Goal: Transaction & Acquisition: Purchase product/service

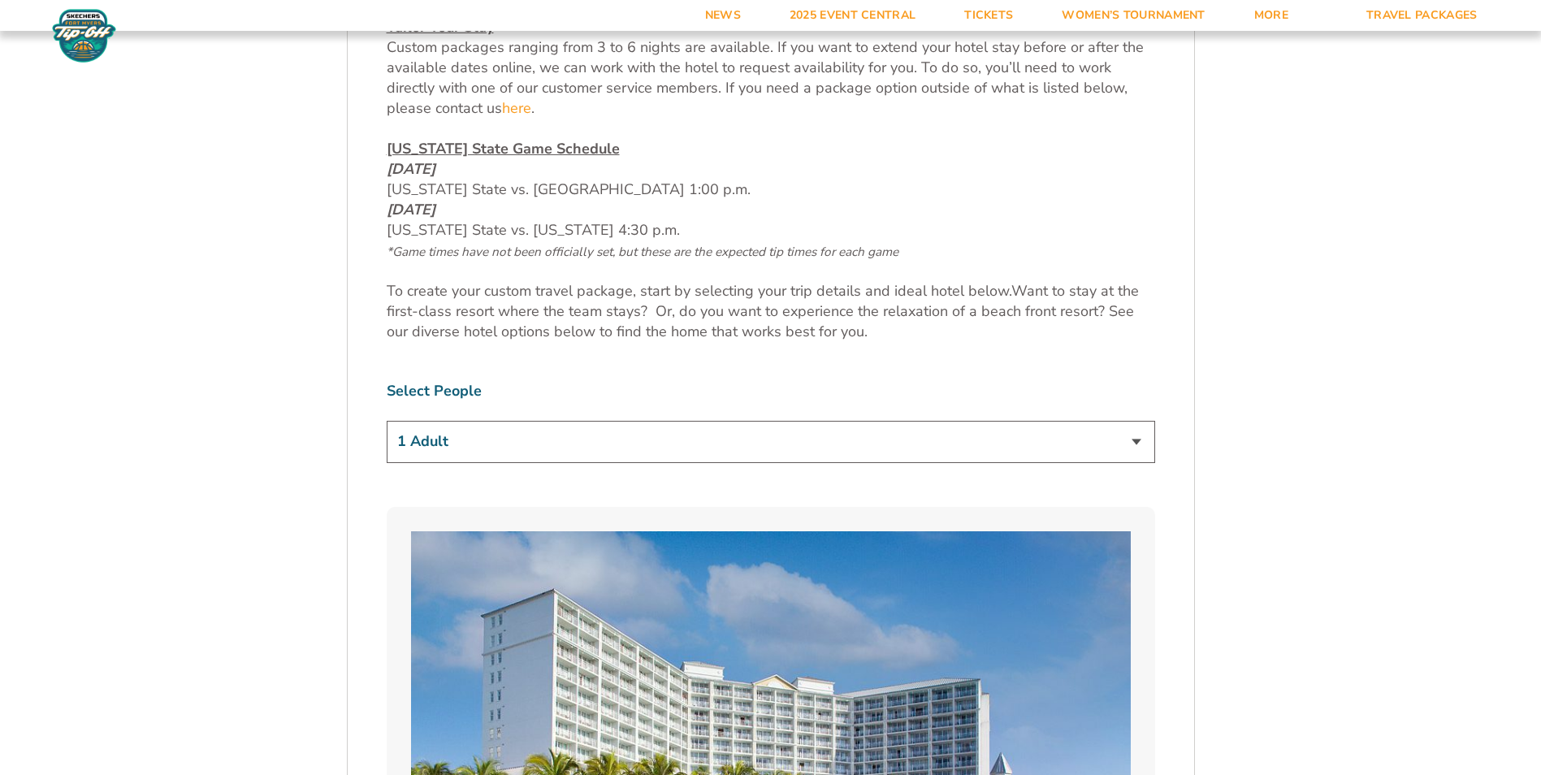
scroll to position [893, 0]
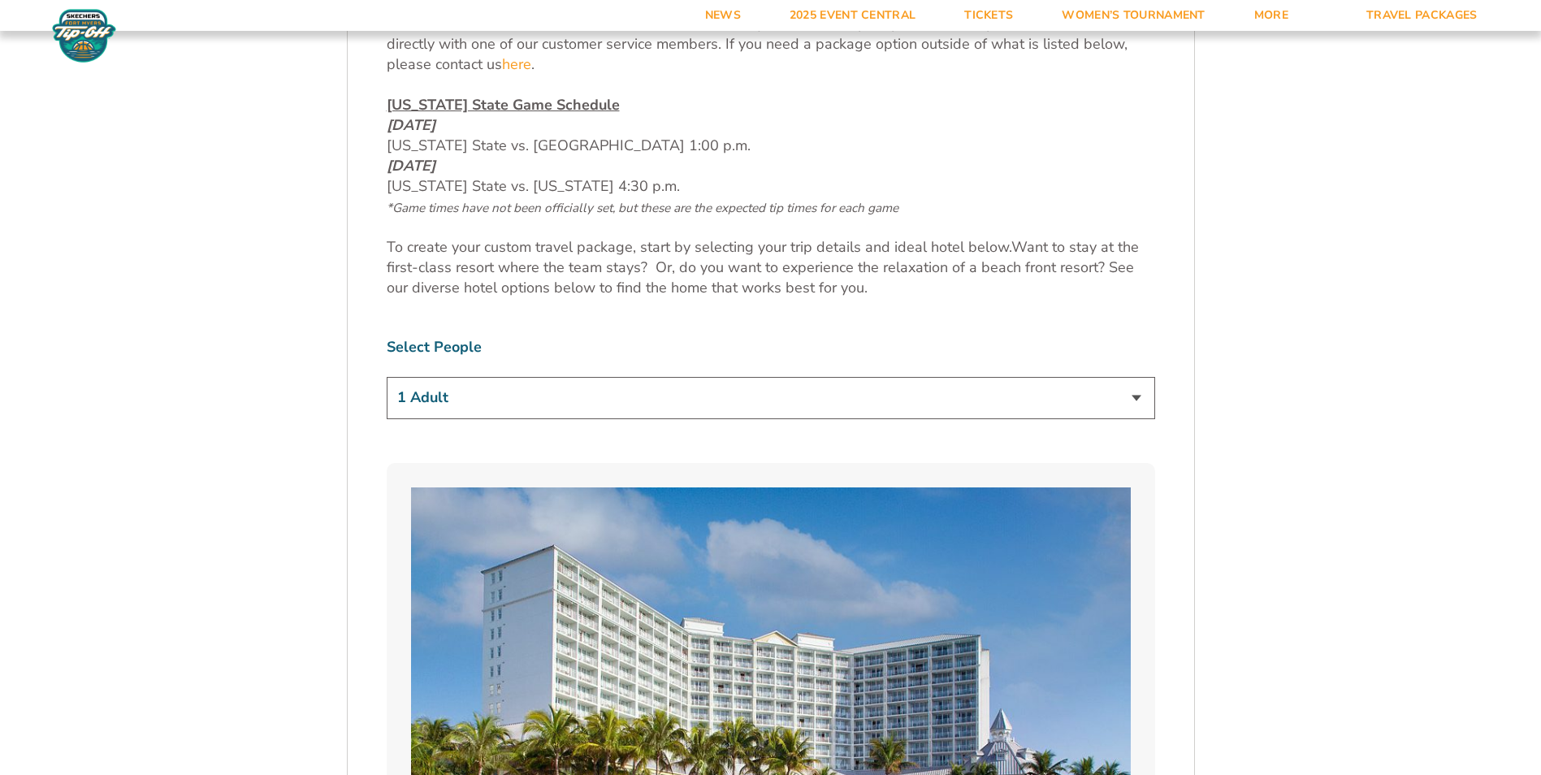
click at [507, 412] on select "1 Adult 2 Adults 3 Adults 4 Adults 2 Adults + 1 Child 2 Adults + 2 Children 2 A…" at bounding box center [771, 397] width 768 height 41
select select "2 Adults"
click at [387, 377] on select "1 Adult 2 Adults 3 Adults 4 Adults 2 Adults + 1 Child 2 Adults + 2 Children 2 A…" at bounding box center [771, 397] width 768 height 41
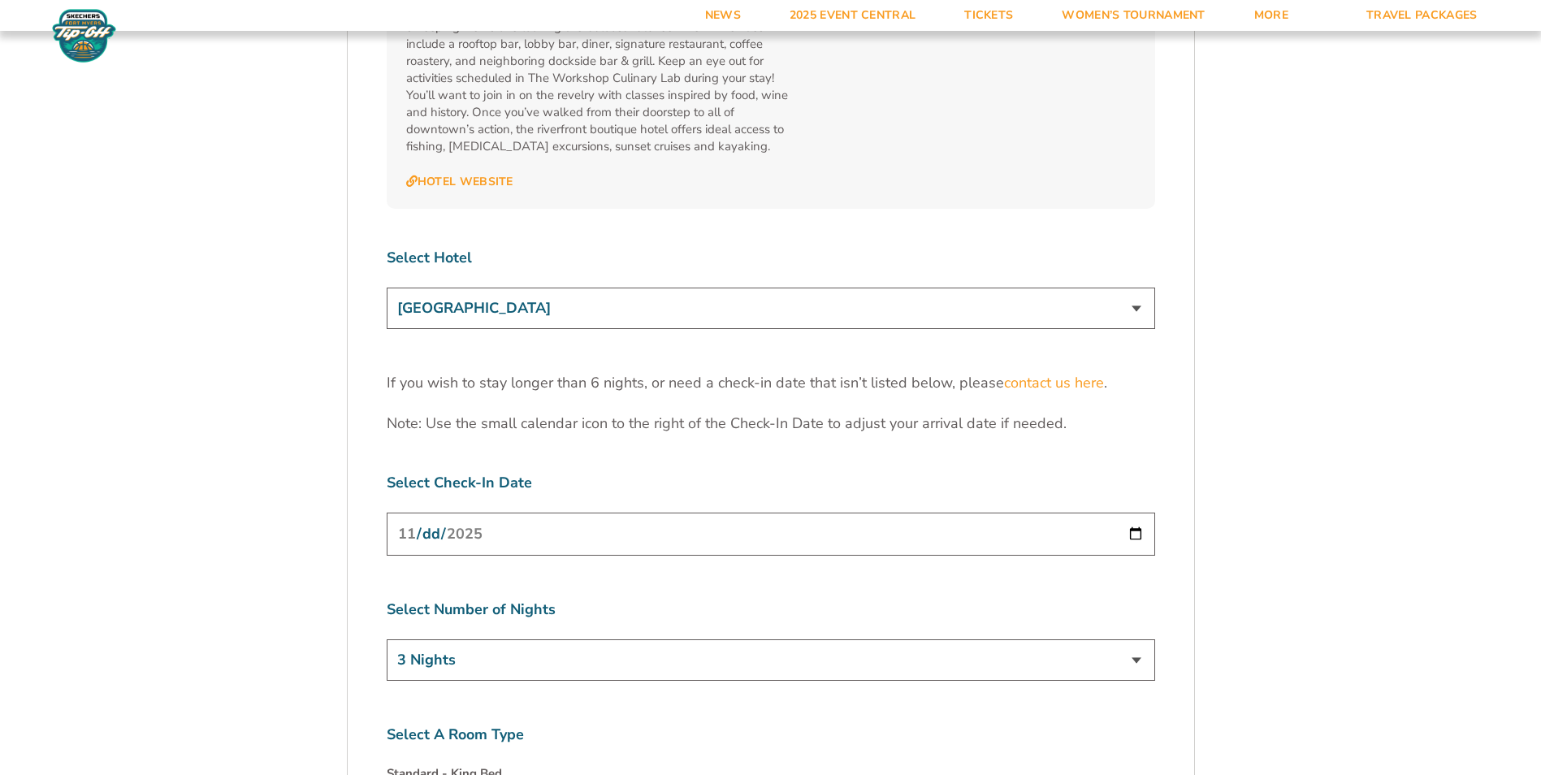
scroll to position [5035, 0]
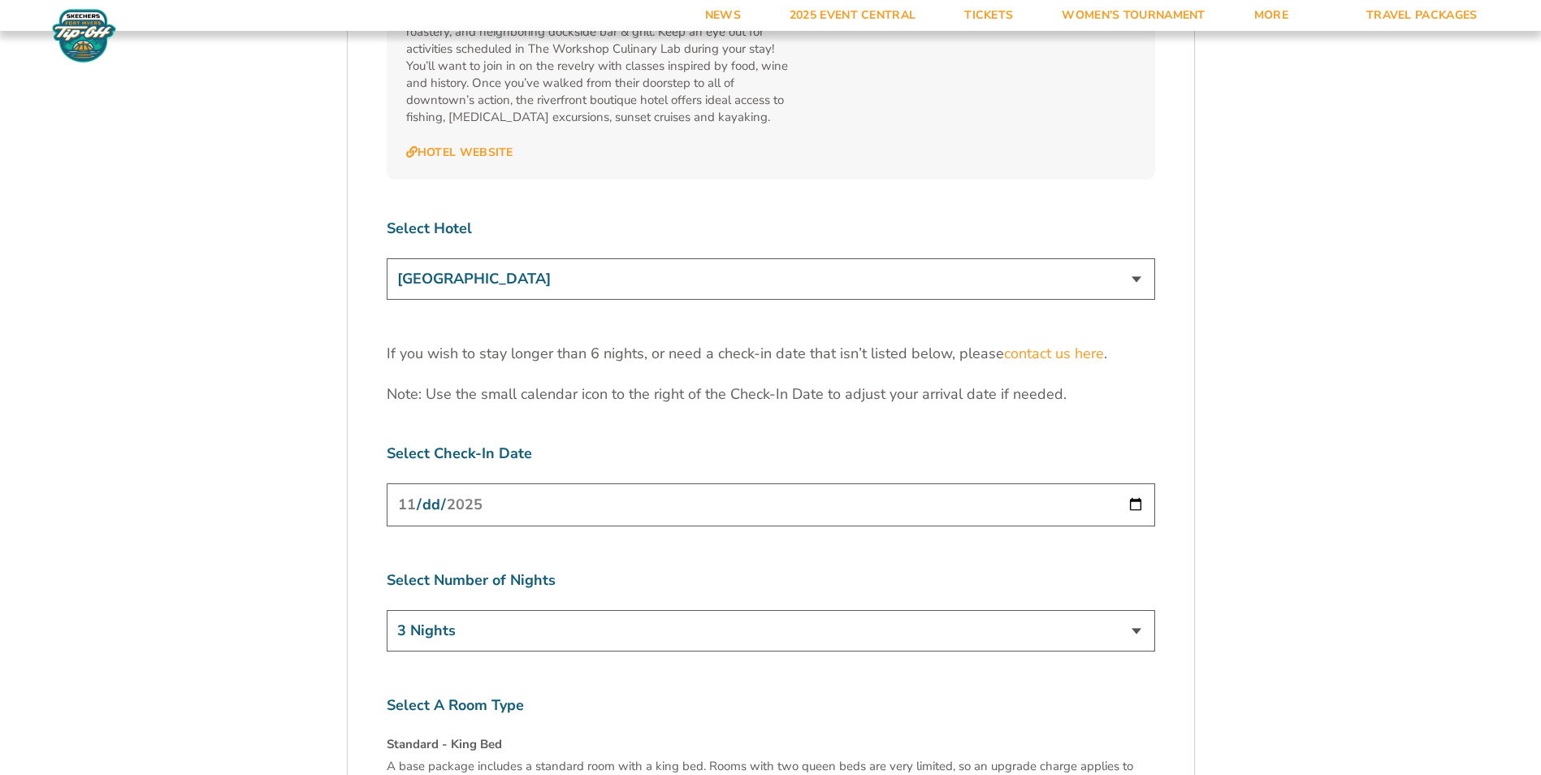
click at [633, 483] on input "2025-11-24" at bounding box center [771, 504] width 768 height 43
click at [1136, 483] on input "2025-11-24" at bounding box center [771, 504] width 768 height 43
type input "2025-11-23"
click at [688, 610] on select "3 Nights 4 Nights 5 Nights 6 Nights" at bounding box center [771, 630] width 768 height 41
select select "5 Nights"
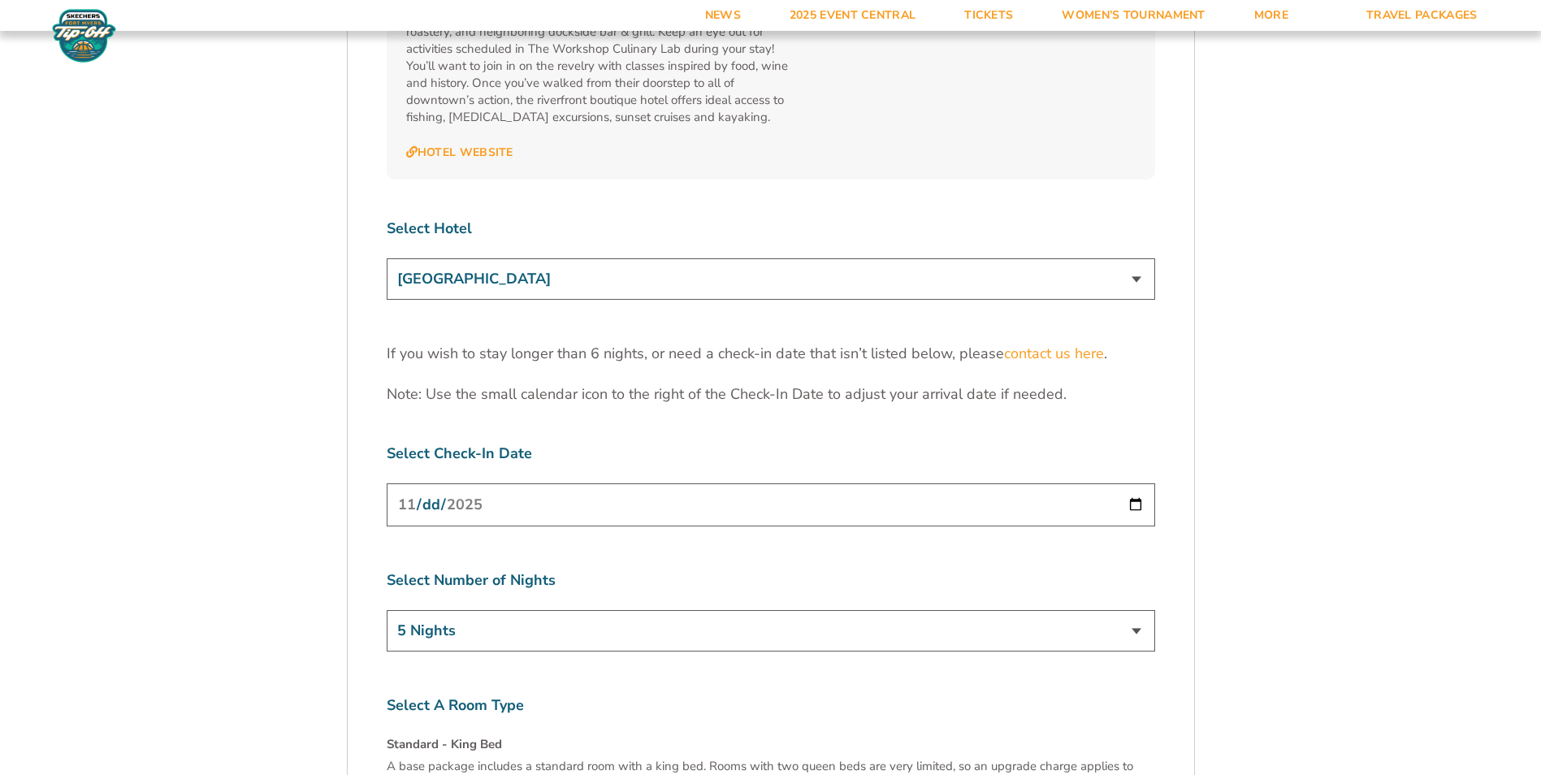
click at [387, 610] on select "3 Nights 4 Nights 5 Nights 6 Nights" at bounding box center [771, 630] width 768 height 41
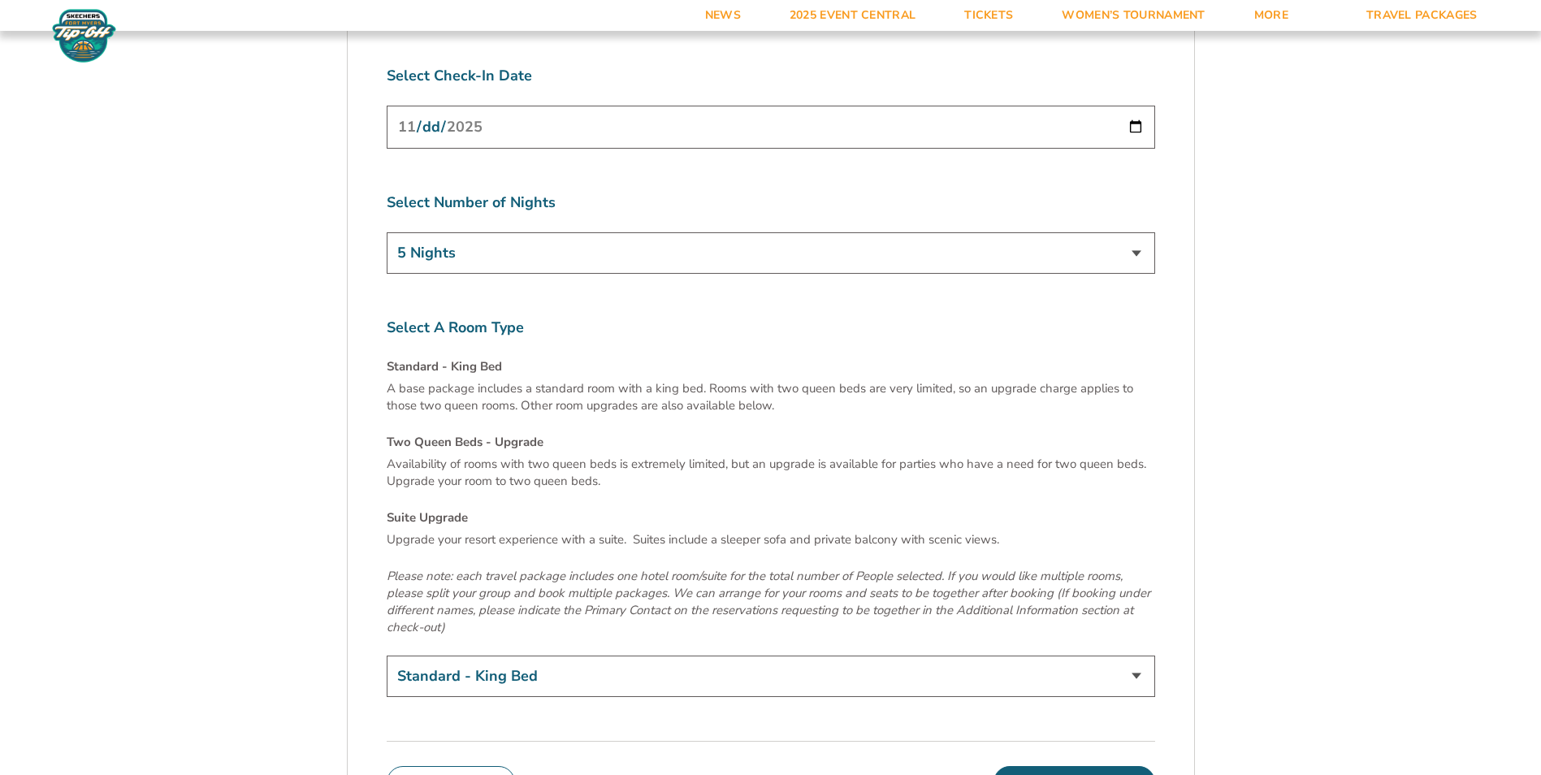
scroll to position [5441, 0]
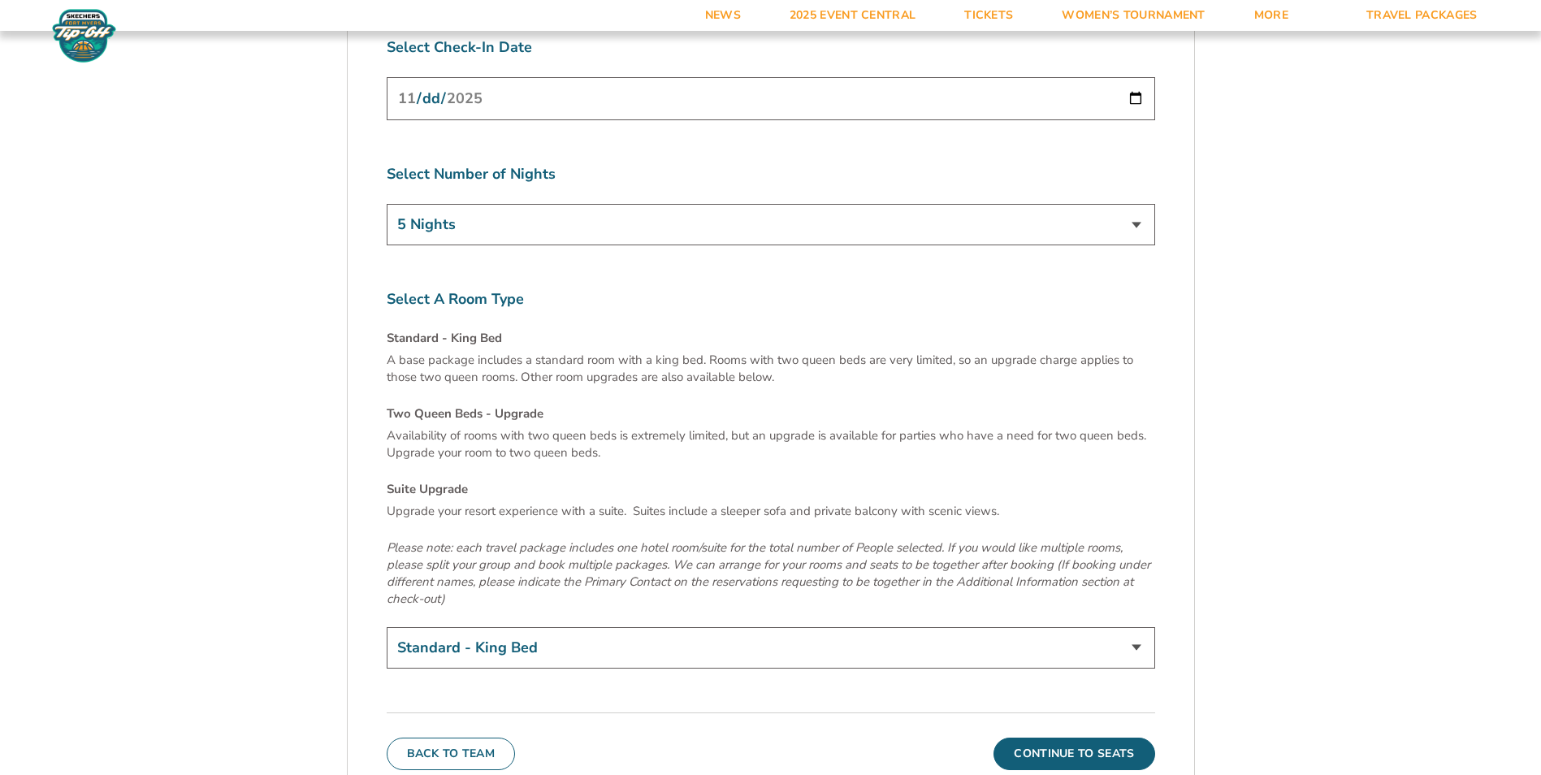
click at [560, 627] on select "Standard - King Bed Two Queen Beds - Upgrade (+$15 per night) Suite Upgrade (+$…" at bounding box center [771, 647] width 768 height 41
select select "Two Queen Beds - Upgrade"
click at [387, 627] on select "Standard - King Bed Two Queen Beds - Upgrade (+$15 per night) Suite Upgrade (+$…" at bounding box center [771, 647] width 768 height 41
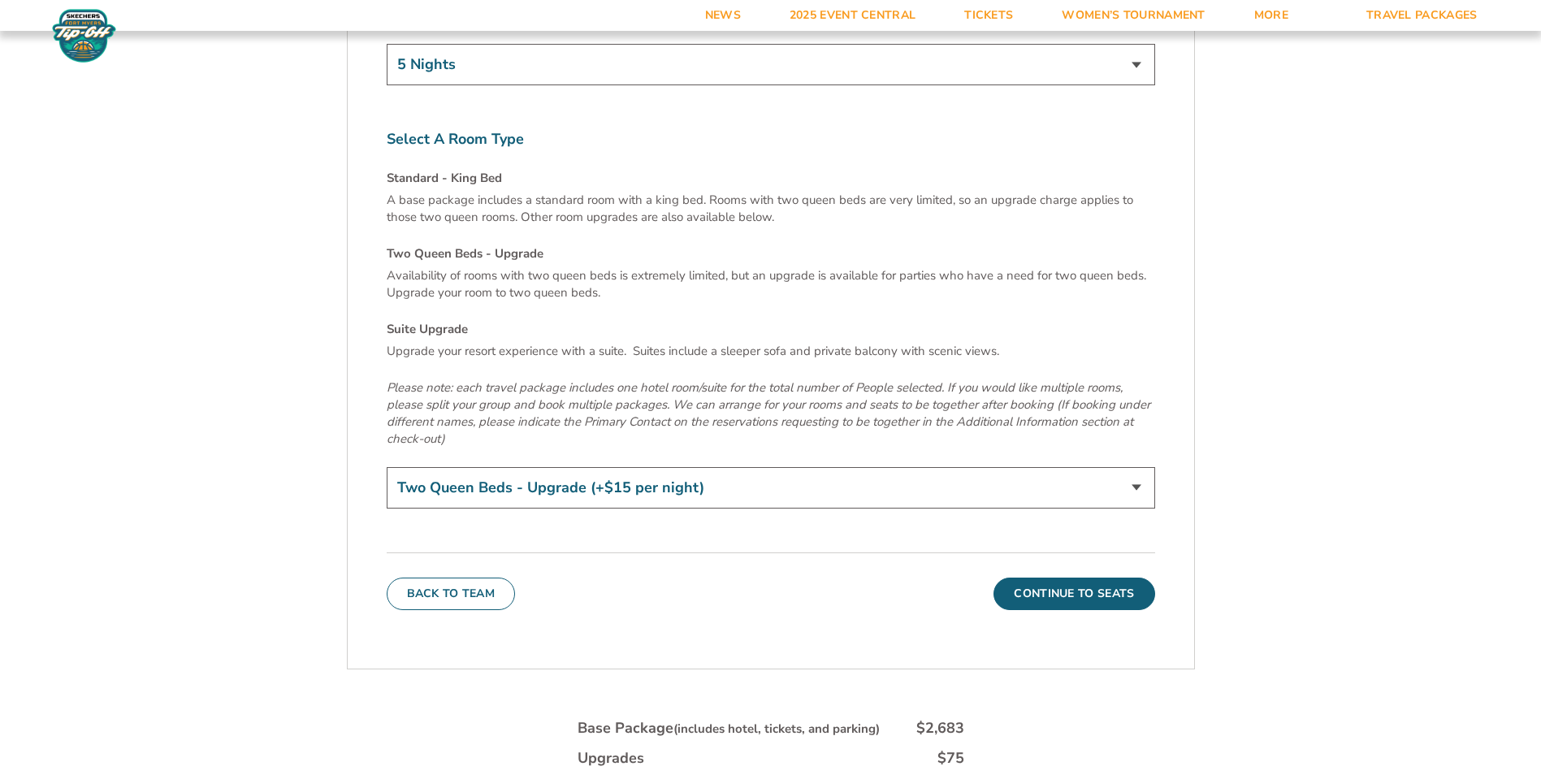
scroll to position [5685, 0]
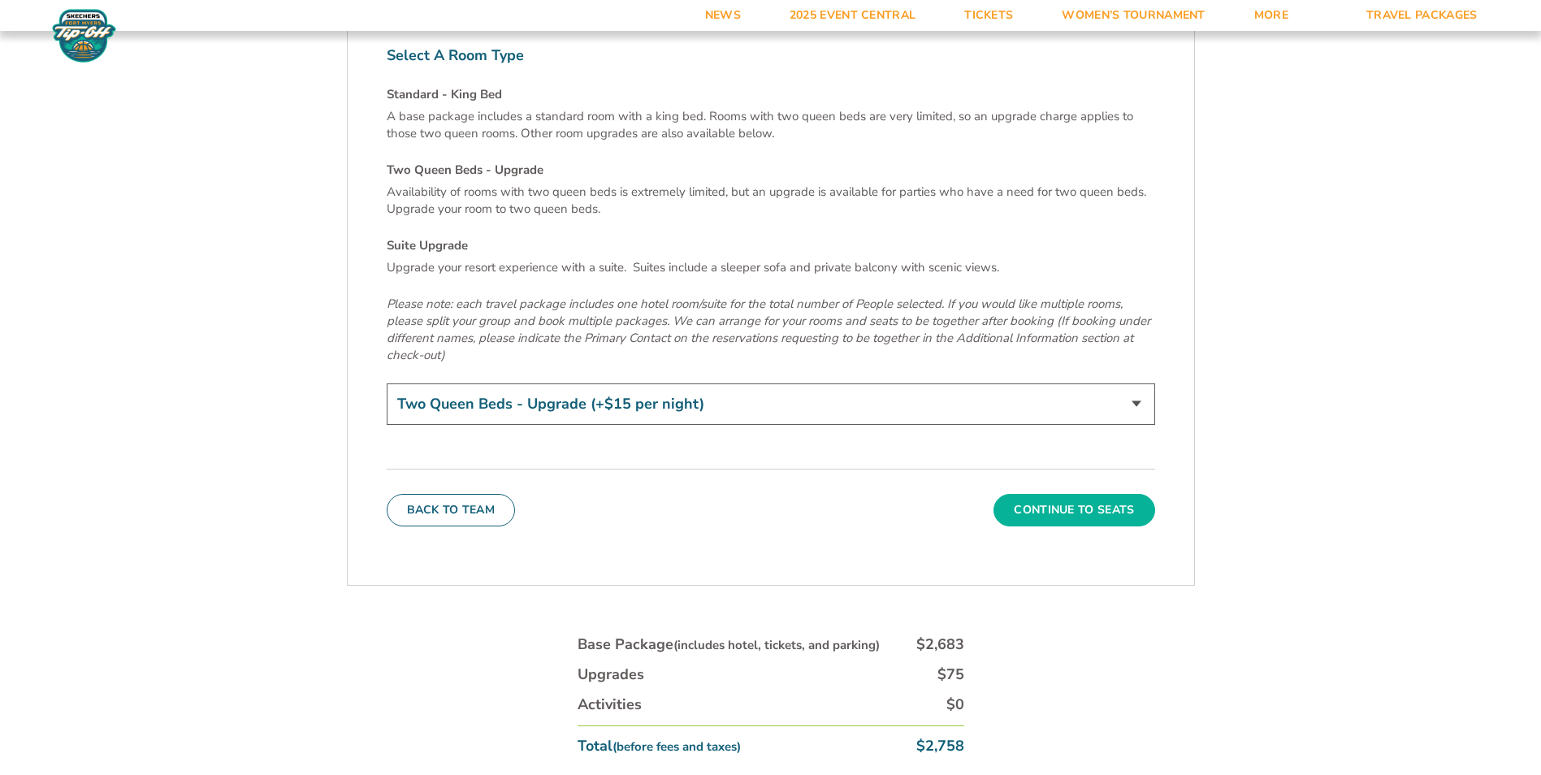
click at [1112, 494] on button "Continue To Seats" at bounding box center [1073, 510] width 161 height 32
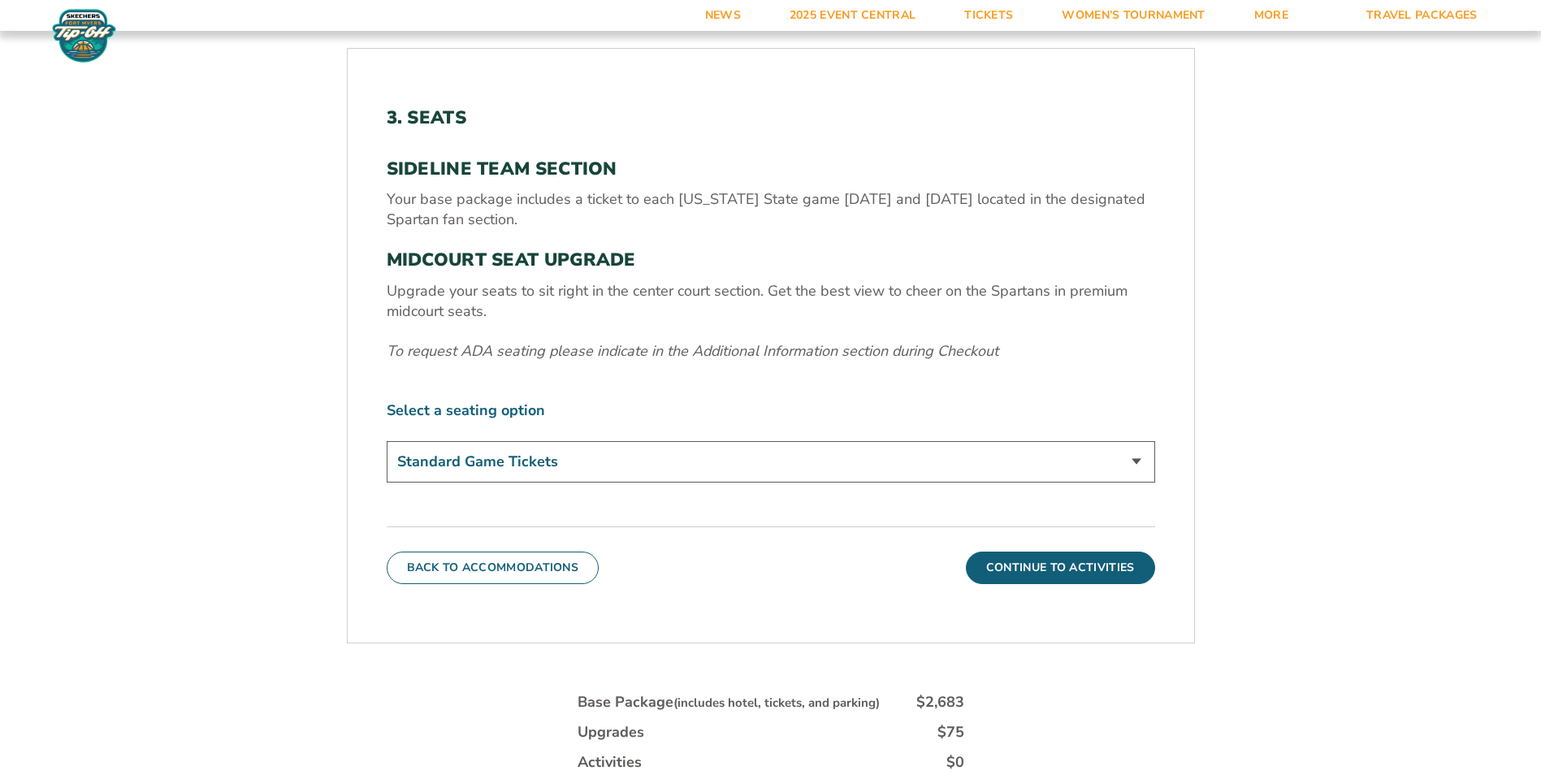
scroll to position [610, 0]
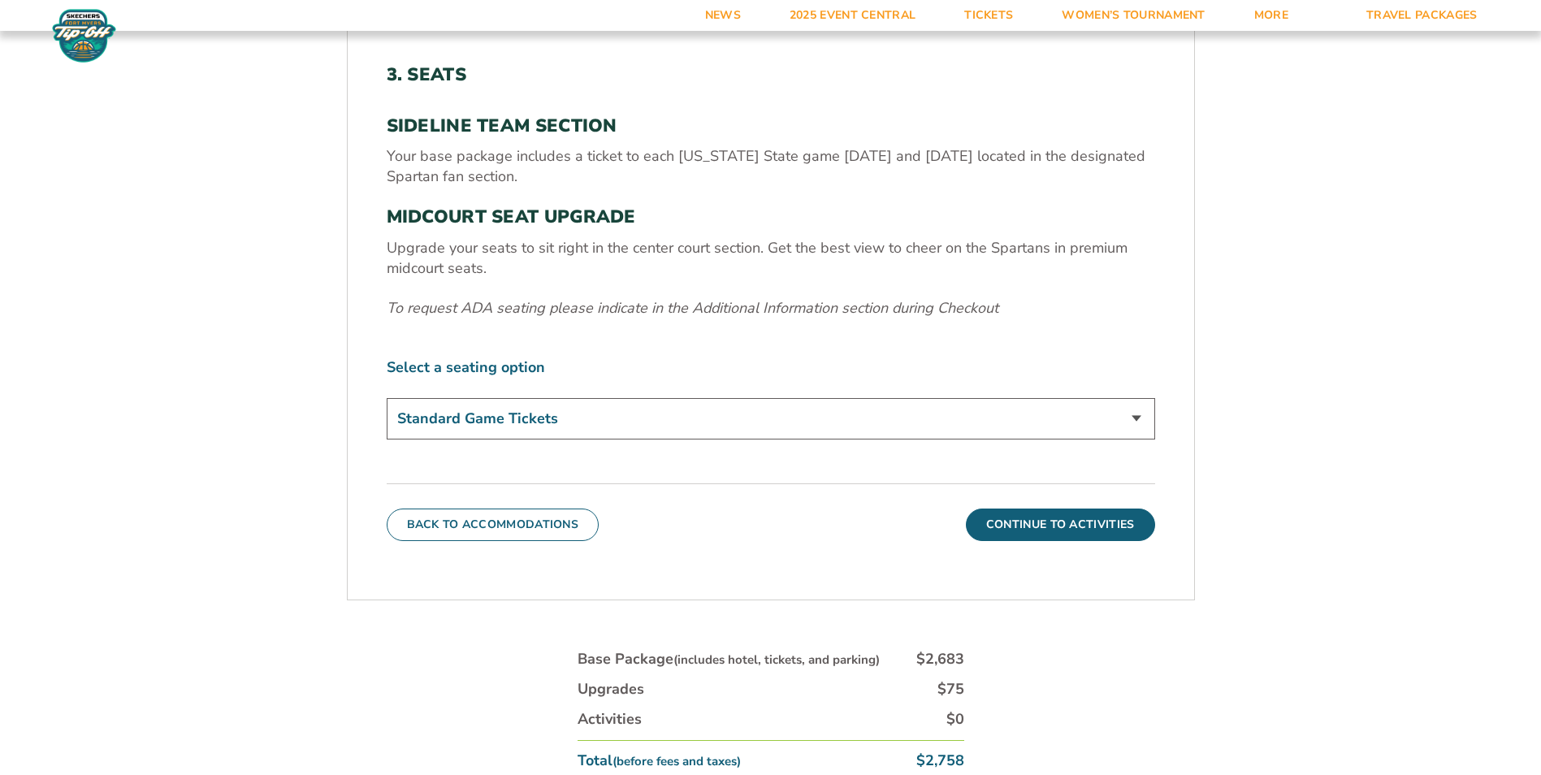
click at [586, 430] on select "Standard Game Tickets Midcourt Seat Upgrade (+$140 per person)" at bounding box center [771, 418] width 768 height 41
click at [1029, 527] on button "Continue To Activities" at bounding box center [1060, 524] width 189 height 32
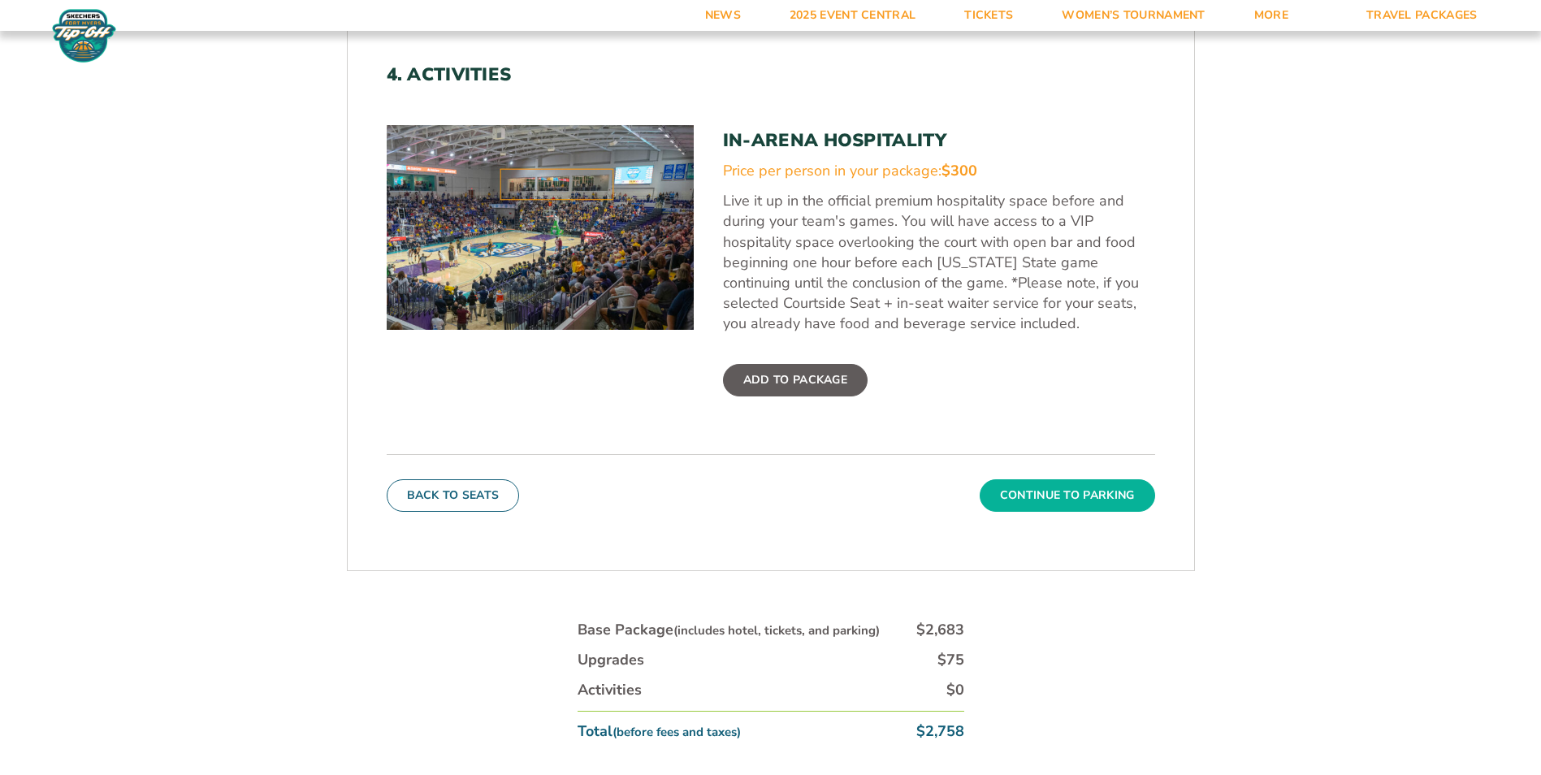
click at [1063, 502] on button "Continue To Parking" at bounding box center [1066, 495] width 175 height 32
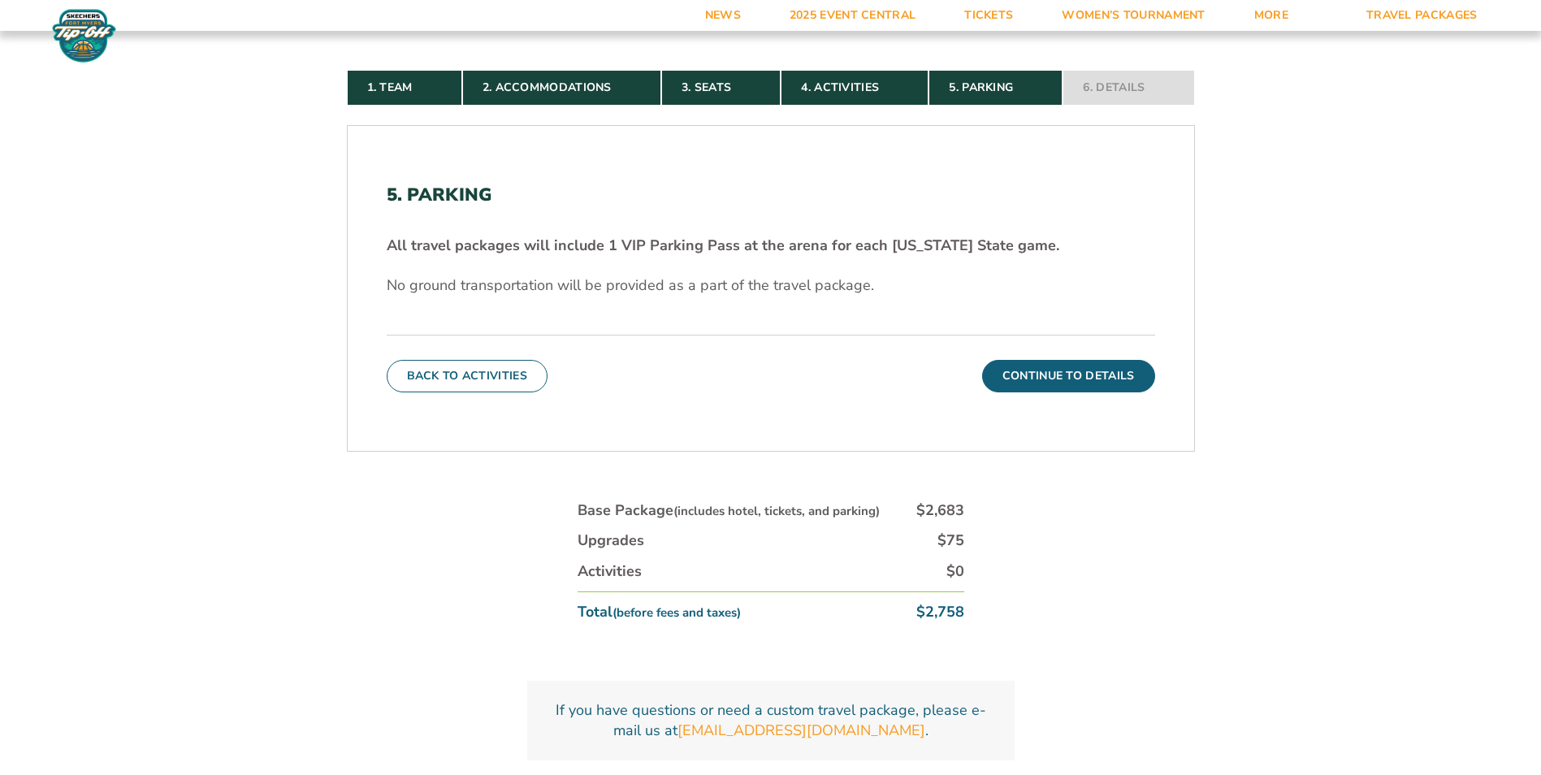
scroll to position [529, 0]
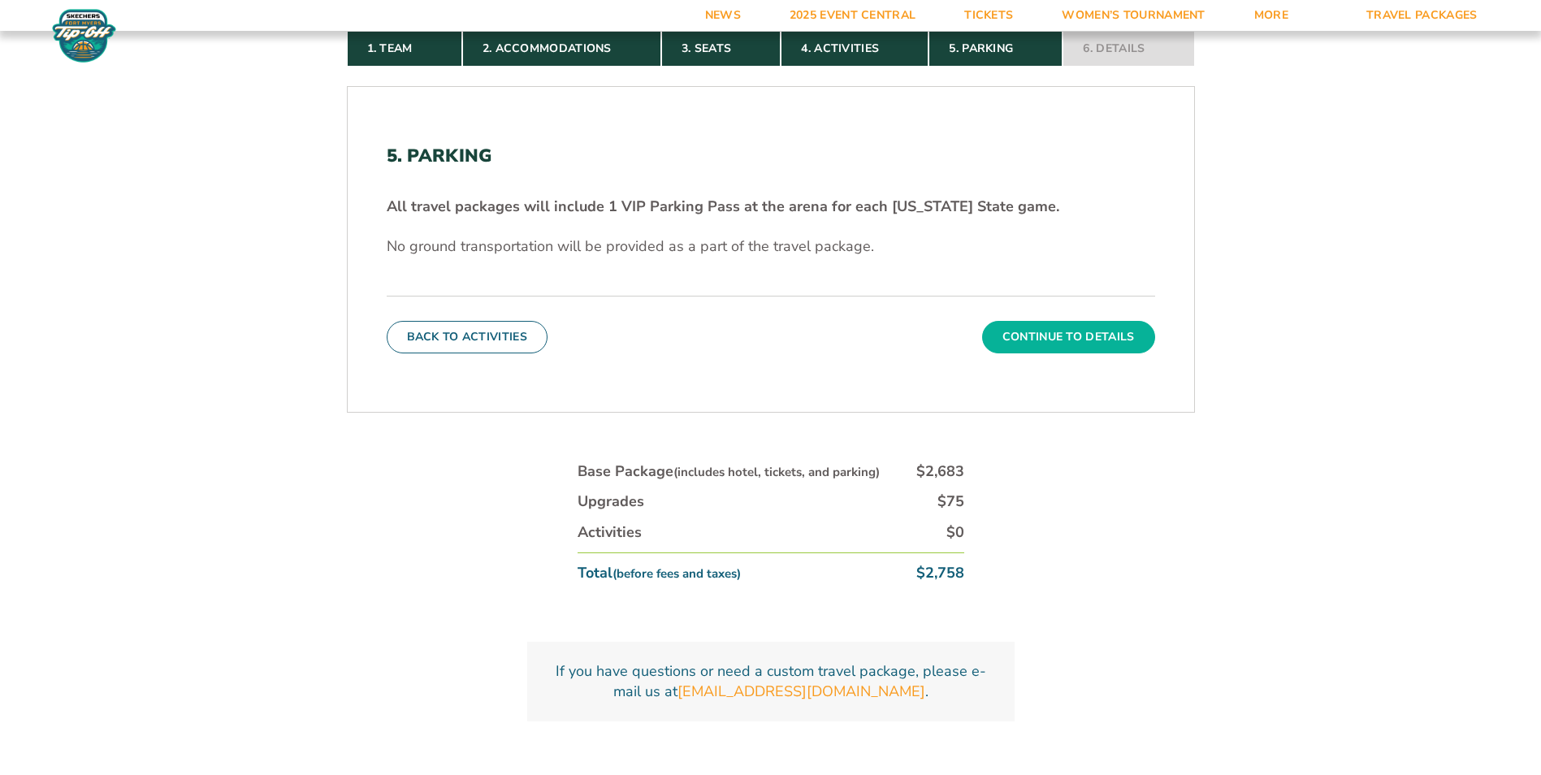
click at [1117, 344] on button "Continue To Details" at bounding box center [1068, 337] width 173 height 32
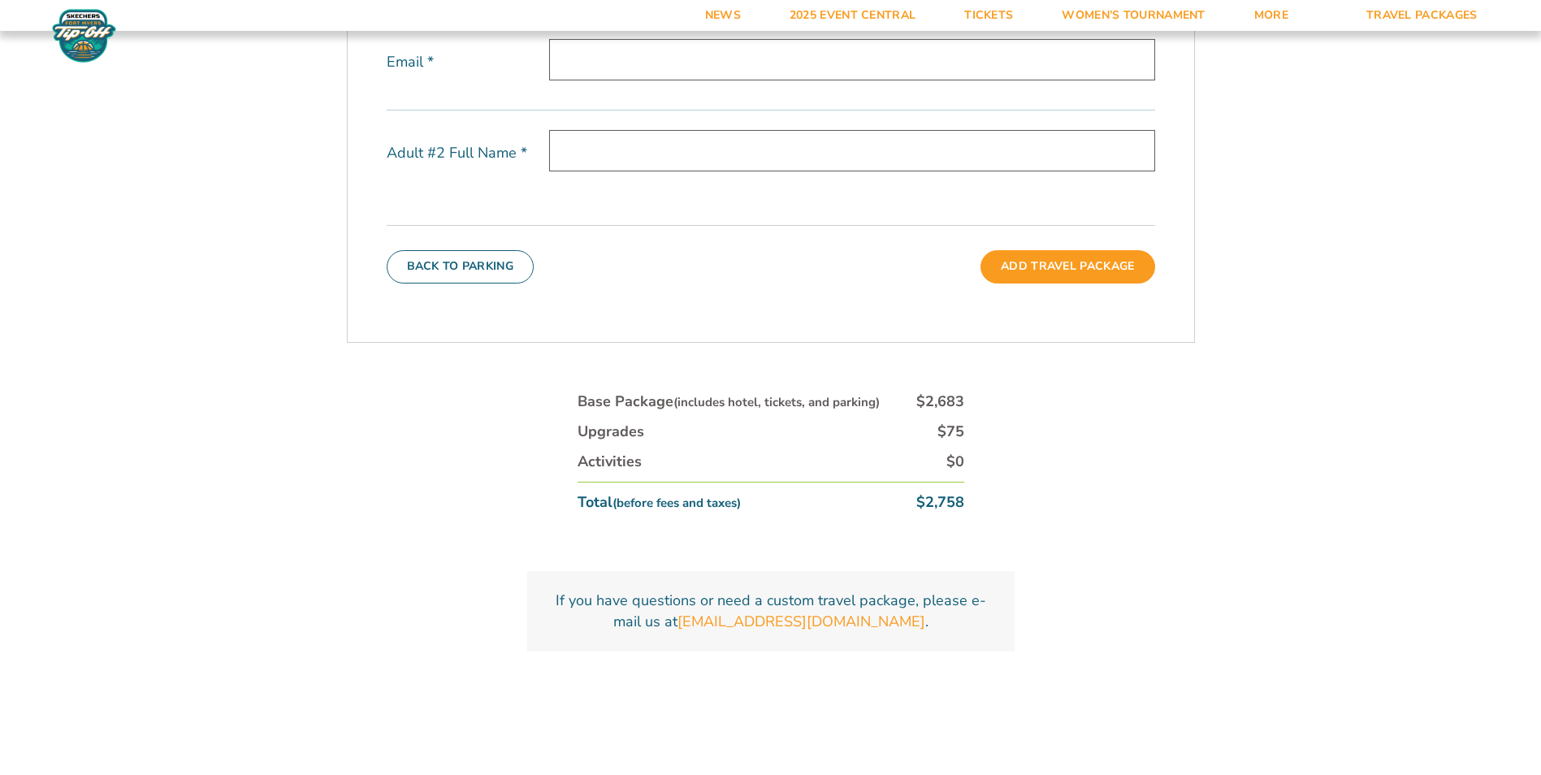
scroll to position [691, 0]
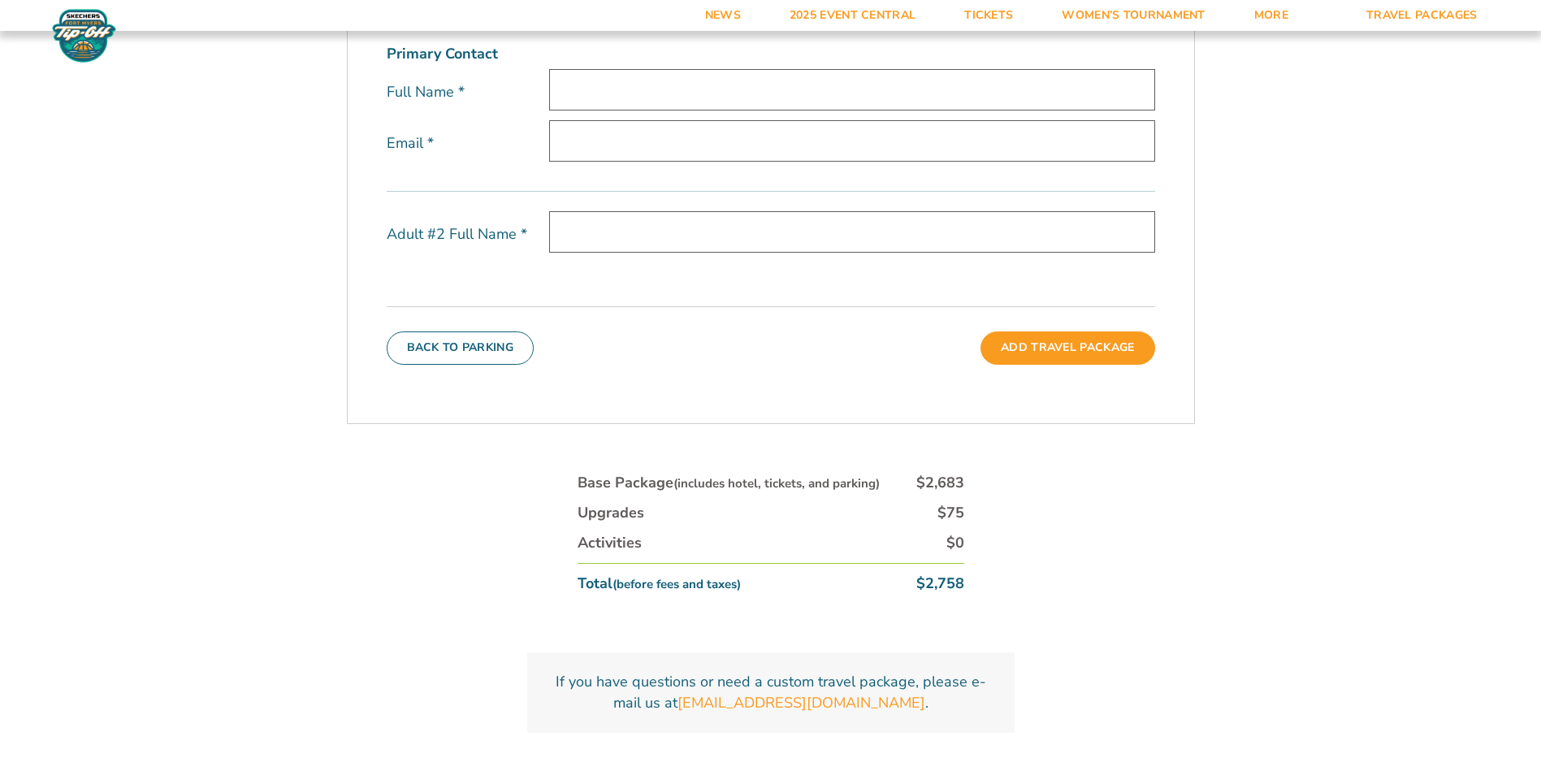
click at [685, 90] on input "text" at bounding box center [852, 89] width 606 height 41
type input "Andrew Larsen"
type input "[EMAIL_ADDRESS][DOMAIN_NAME]"
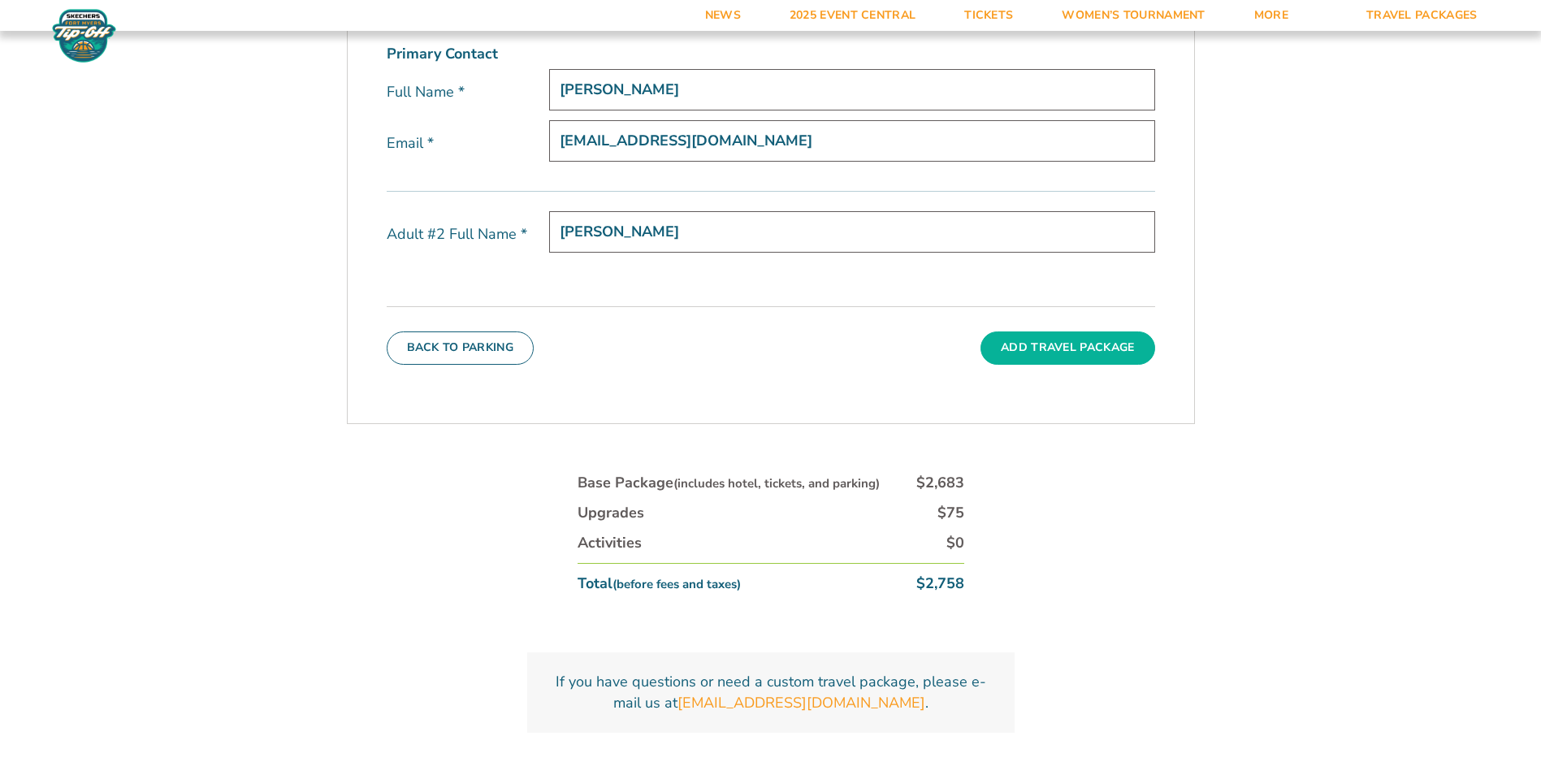
type input "Kelley Readman"
click at [1105, 347] on button "Add Travel Package" at bounding box center [1067, 347] width 174 height 32
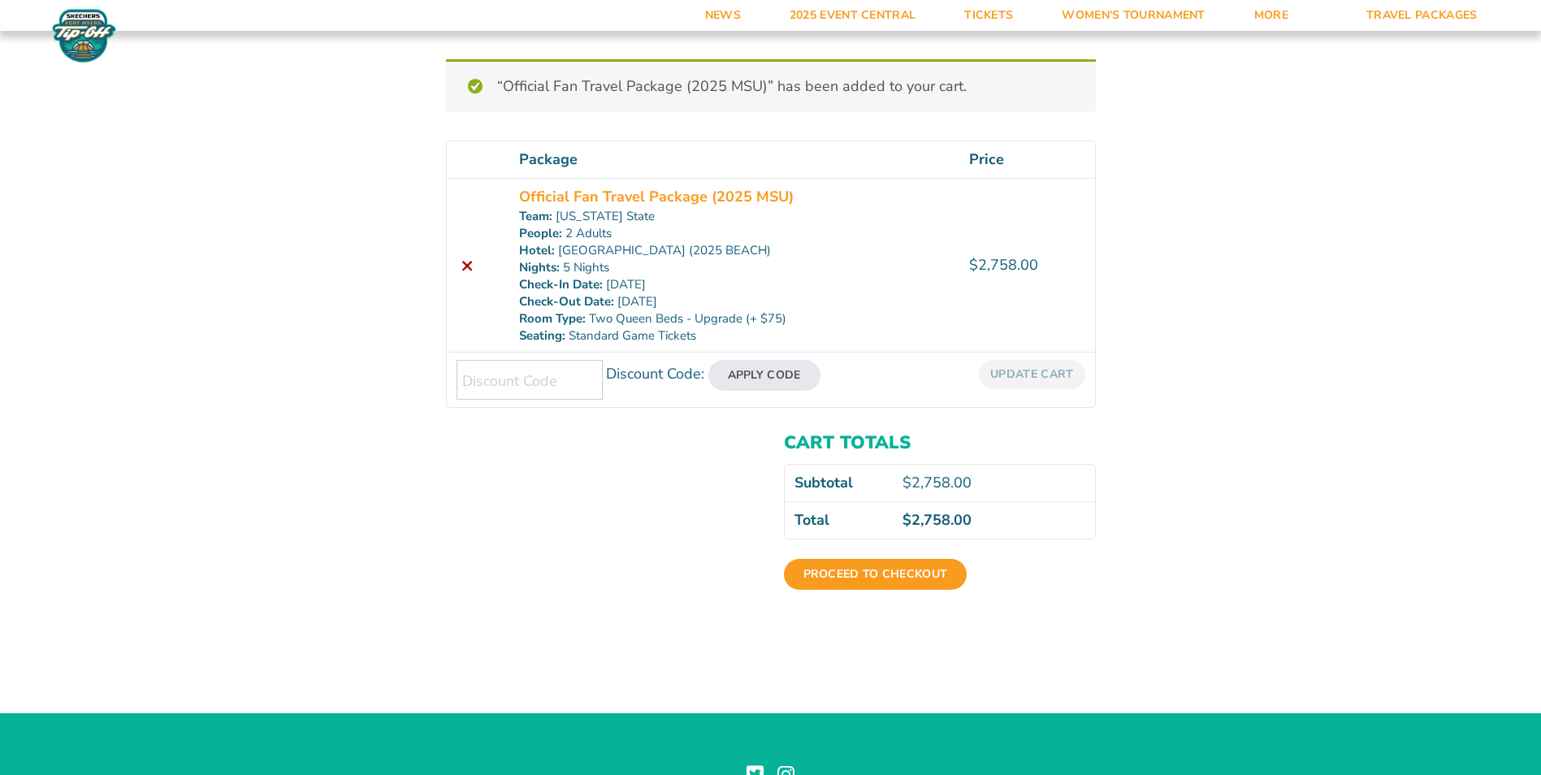
scroll to position [244, 0]
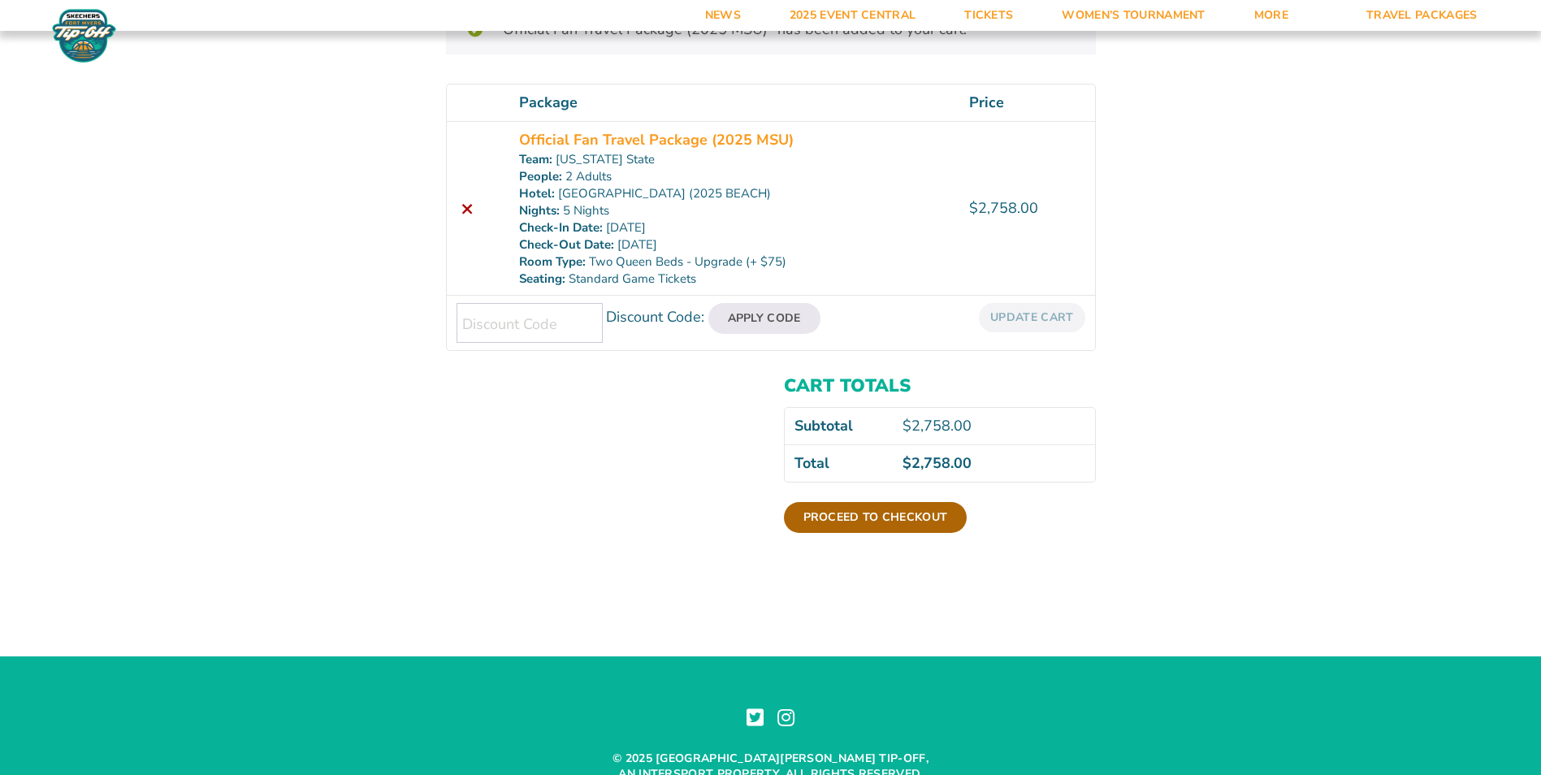
click at [876, 511] on link "Proceed to checkout" at bounding box center [876, 517] width 184 height 31
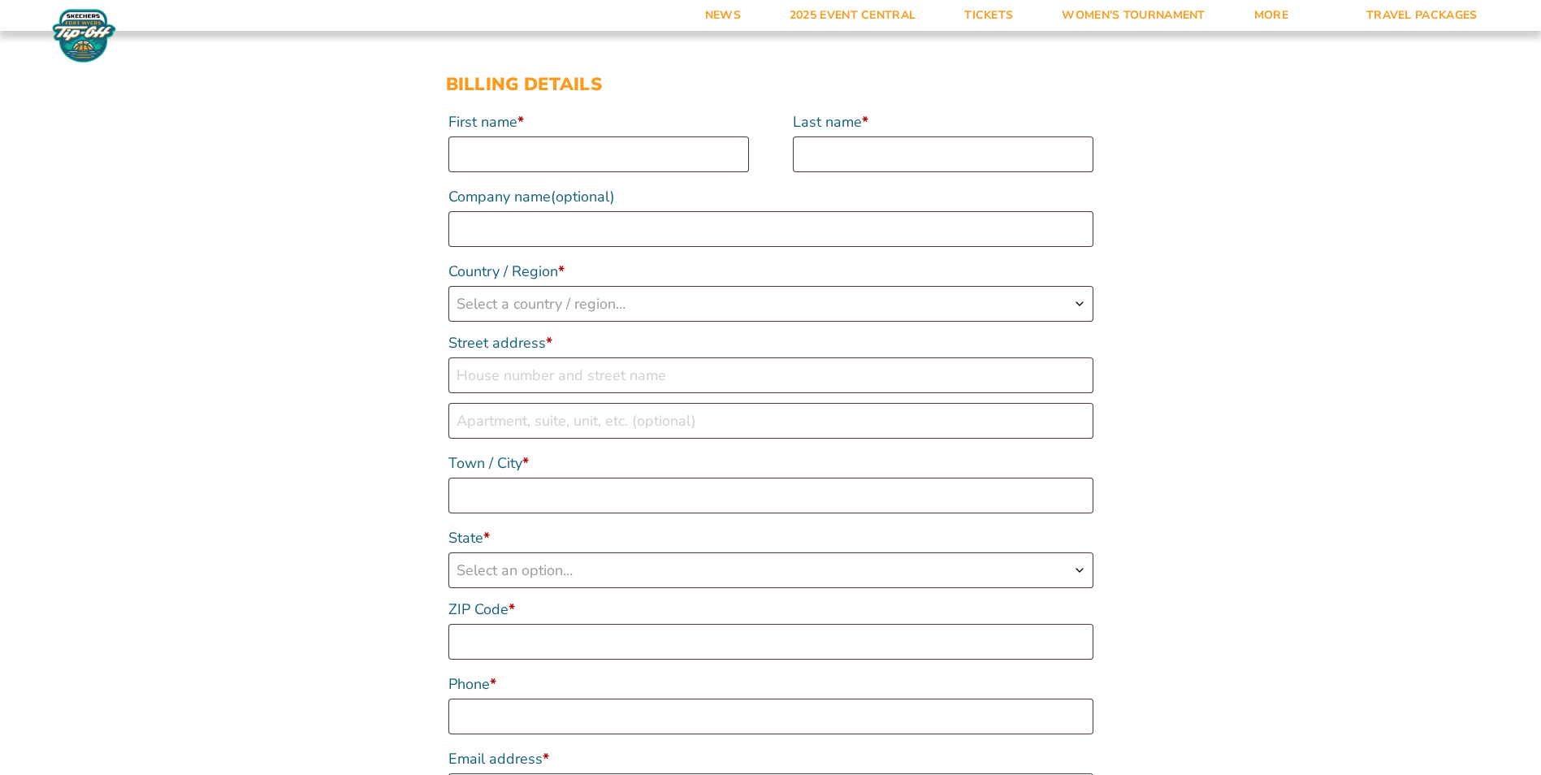
scroll to position [162, 0]
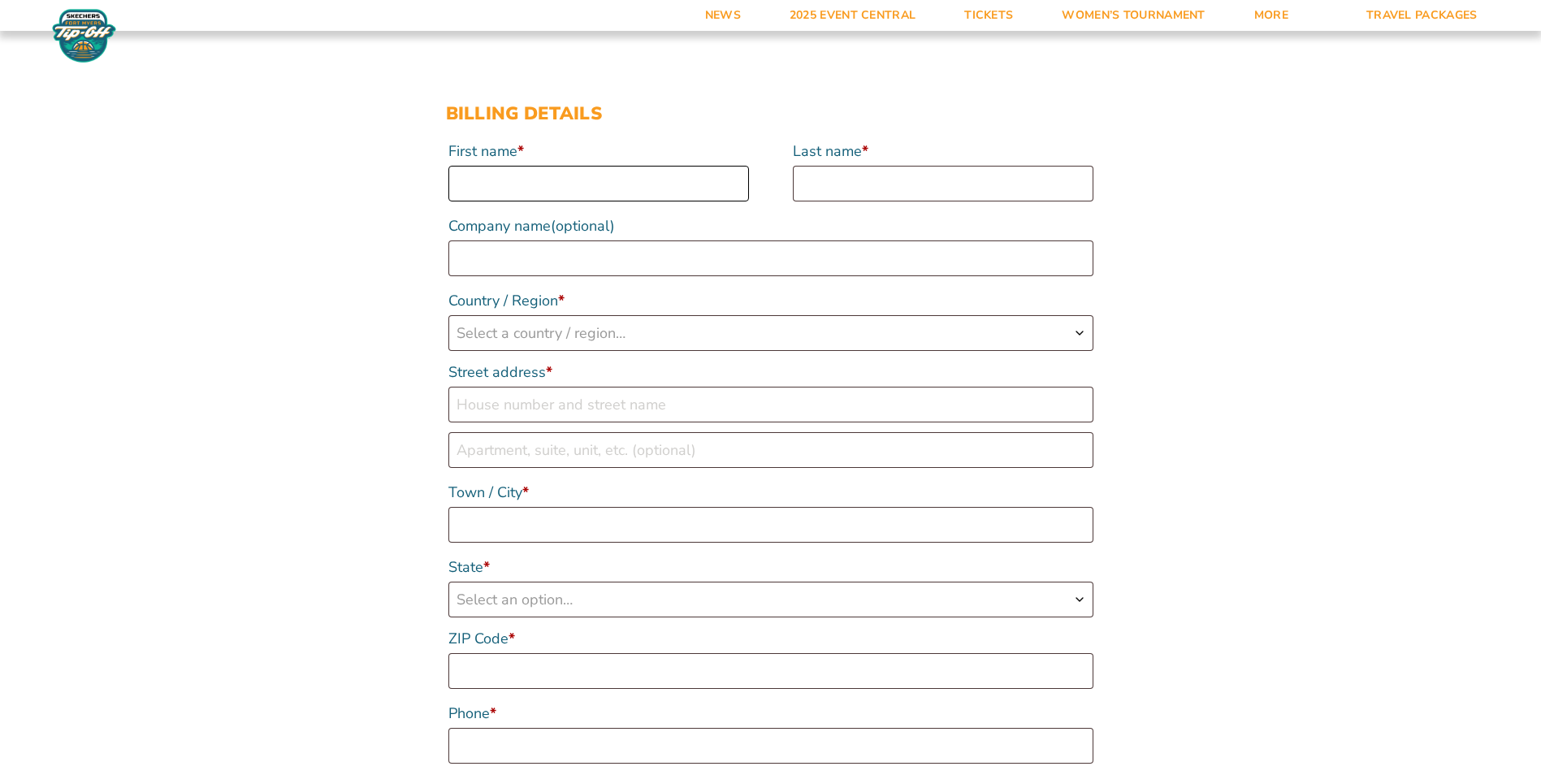
click at [555, 198] on input "First name *" at bounding box center [598, 184] width 300 height 36
type input "[PERSON_NAME]"
select select "US"
type input "[STREET_ADDRESS][PERSON_NAME]"
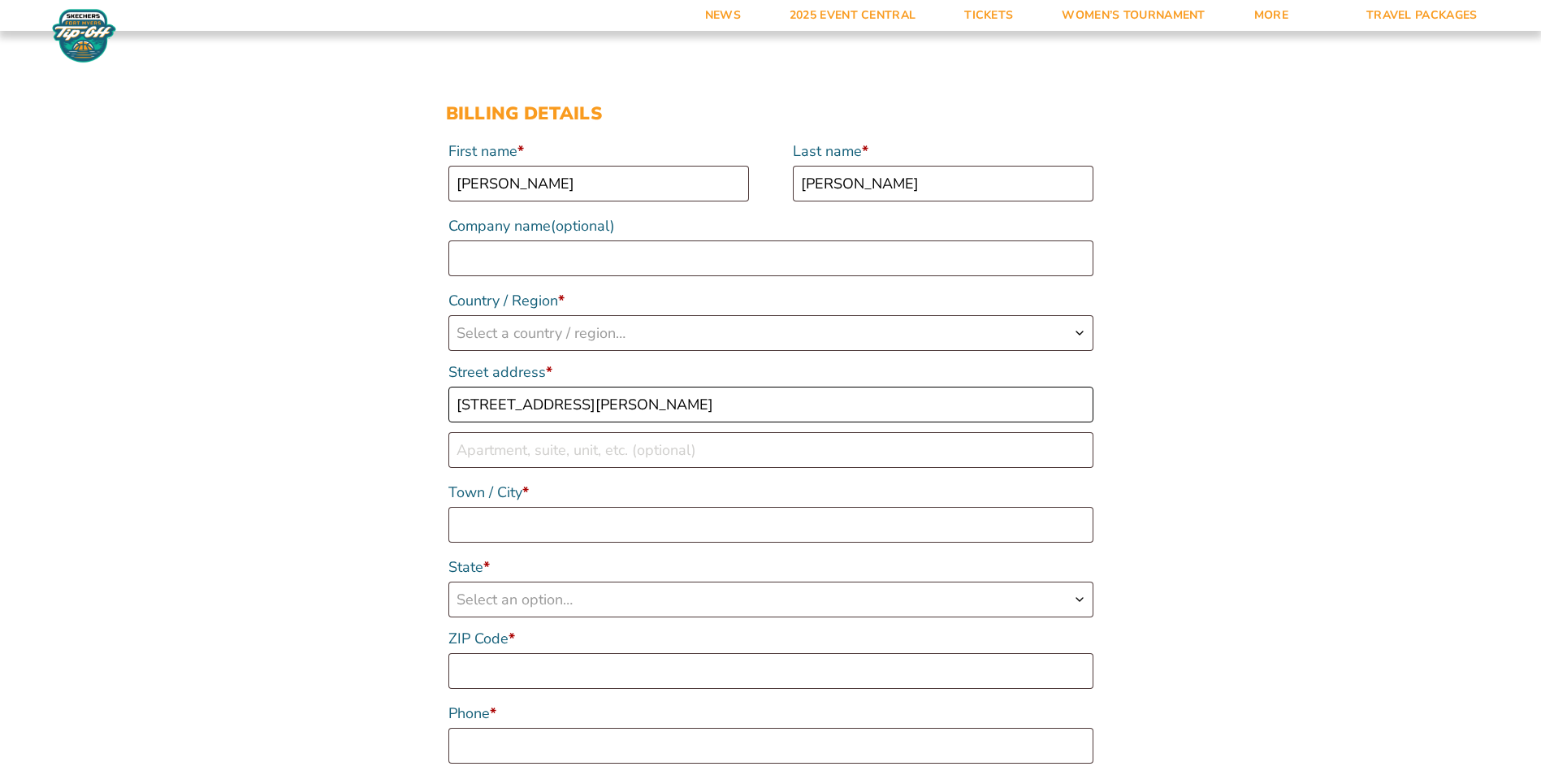
type input "[GEOGRAPHIC_DATA]"
type input "75235"
type input "15172304315"
type input "[EMAIL_ADDRESS][DOMAIN_NAME]"
select select "US"
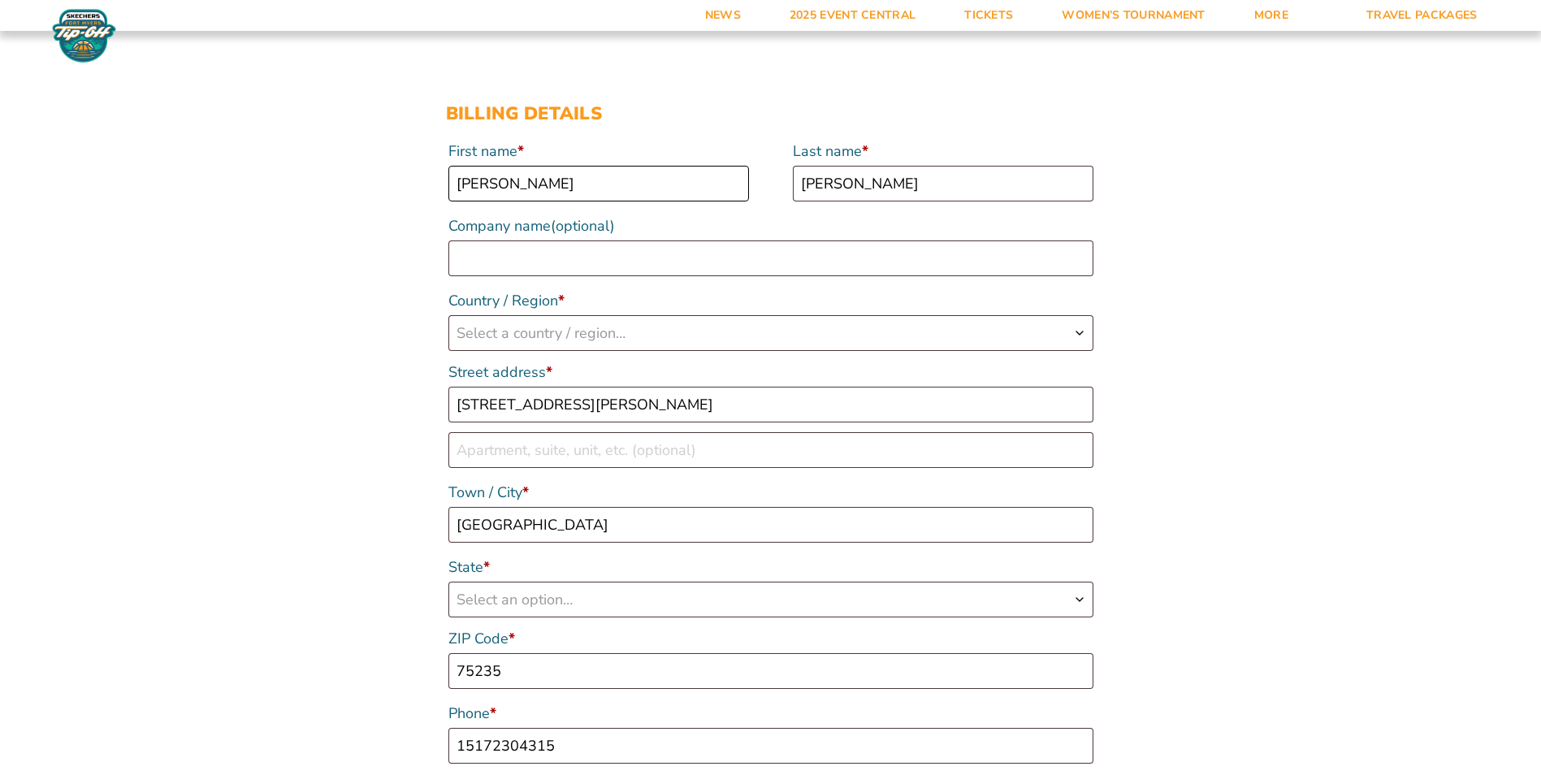
select select "[GEOGRAPHIC_DATA]"
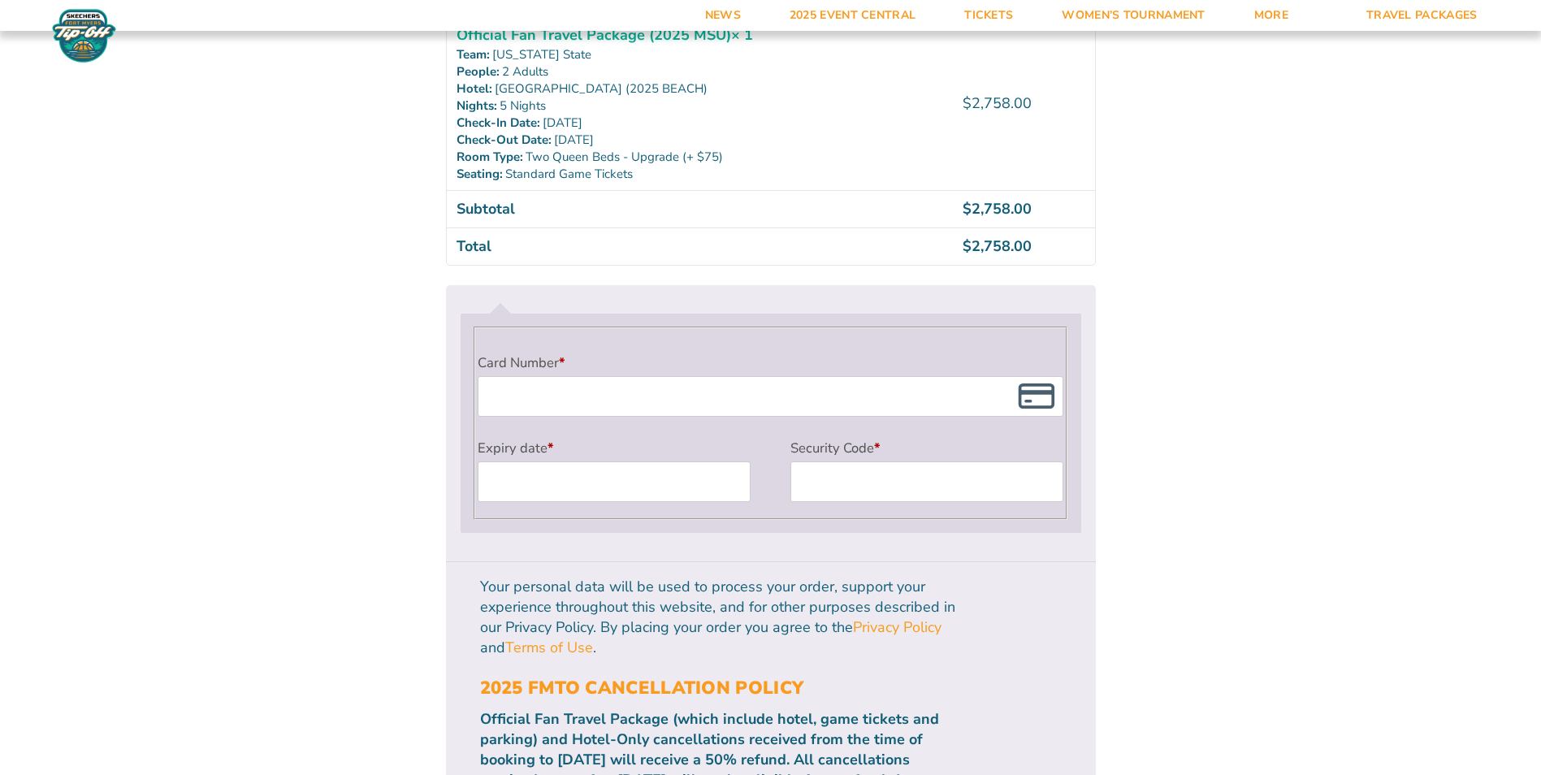
scroll to position [1299, 0]
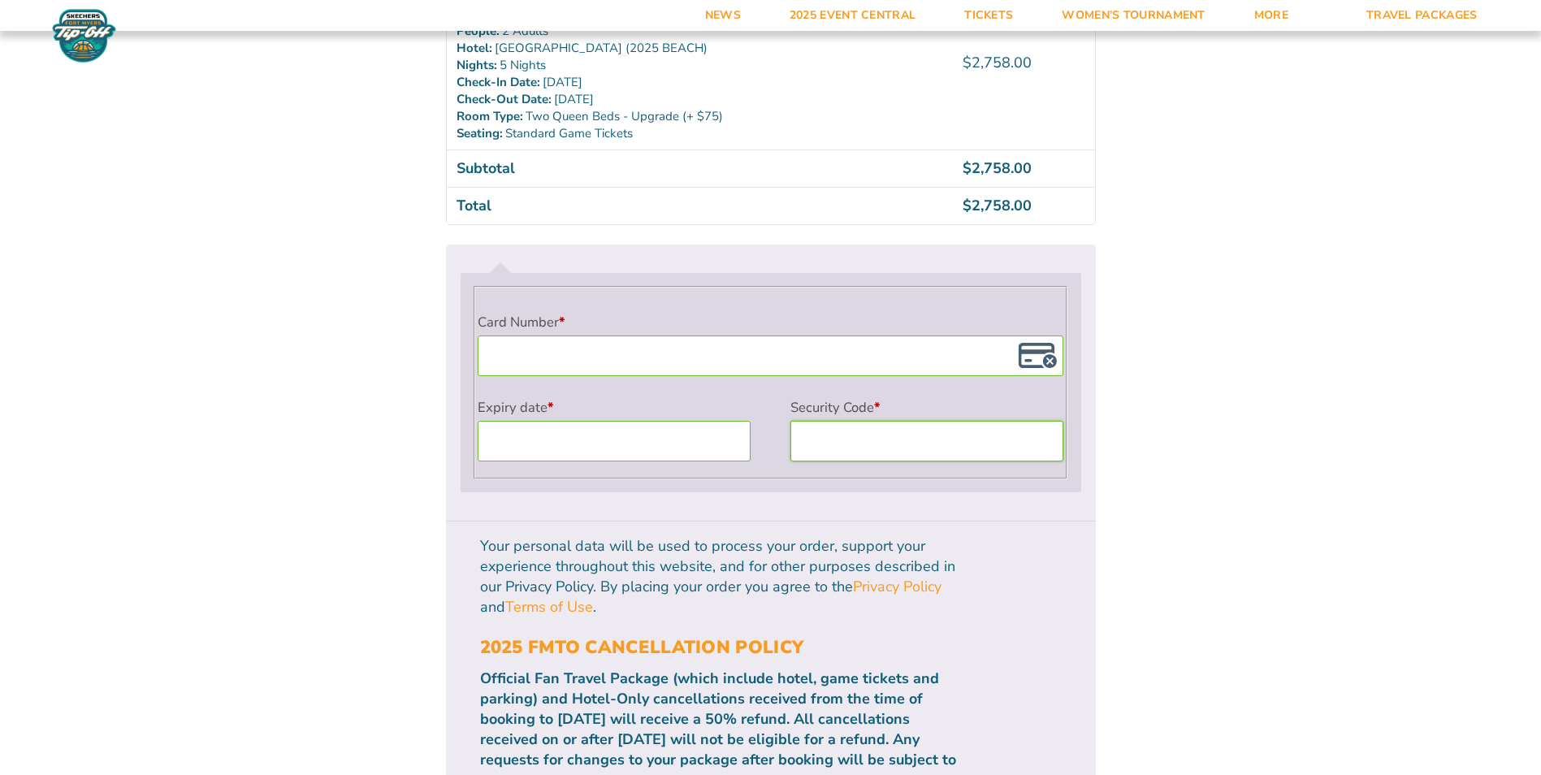
drag, startPoint x: 1215, startPoint y: 518, endPoint x: 1212, endPoint y: 505, distance: 13.4
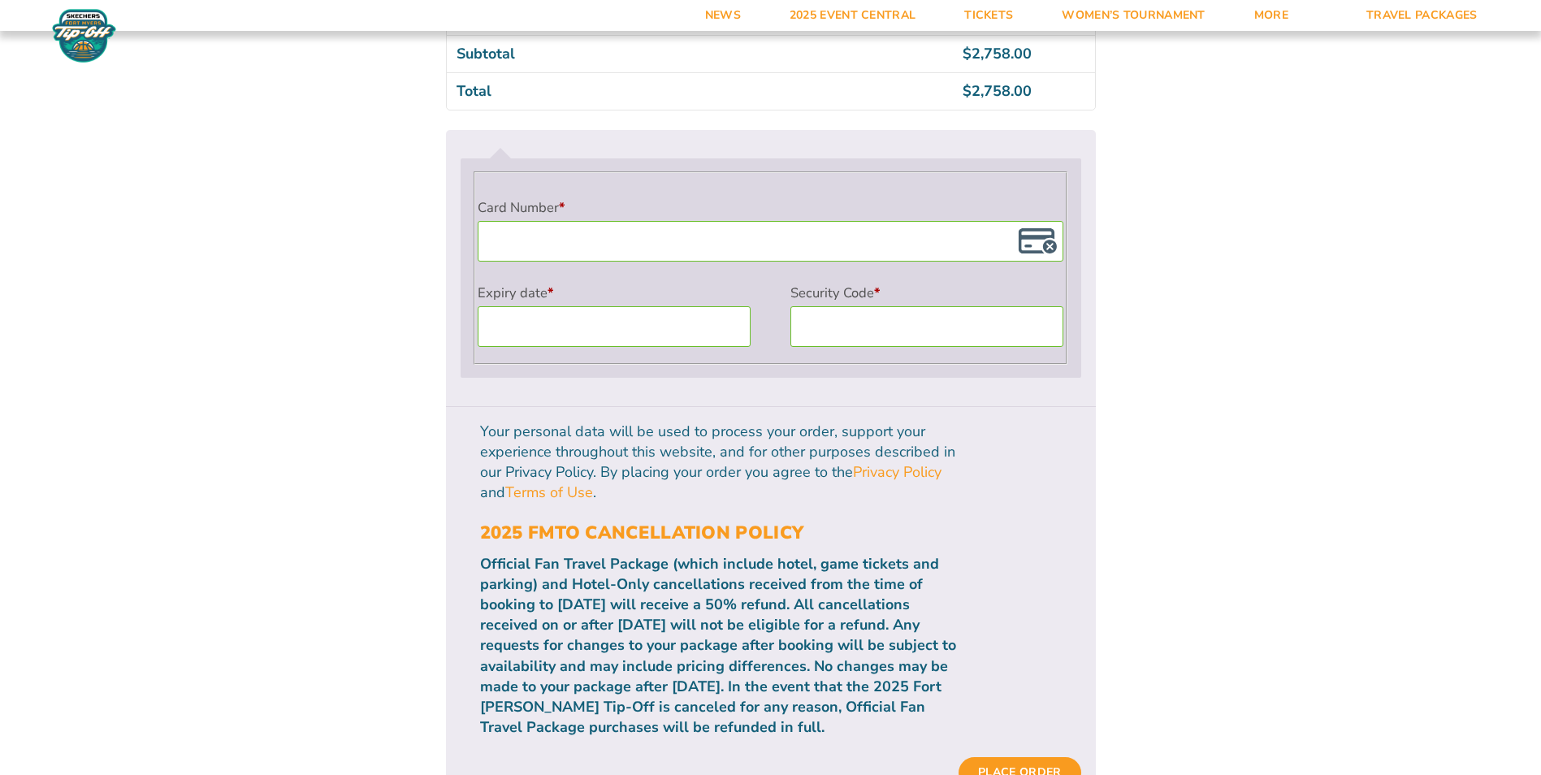
scroll to position [1462, 0]
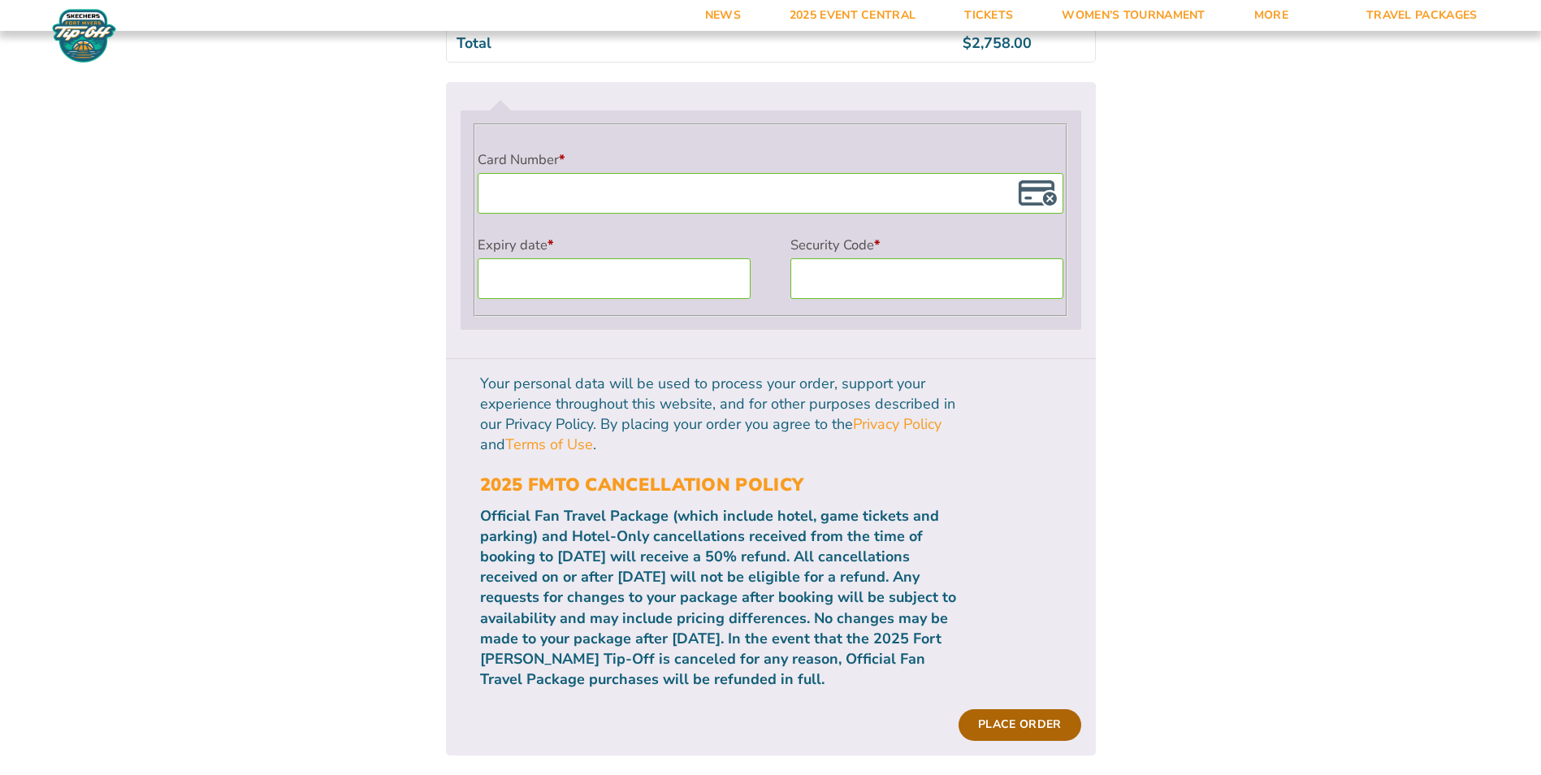
click at [1051, 709] on button "Place order" at bounding box center [1019, 724] width 122 height 31
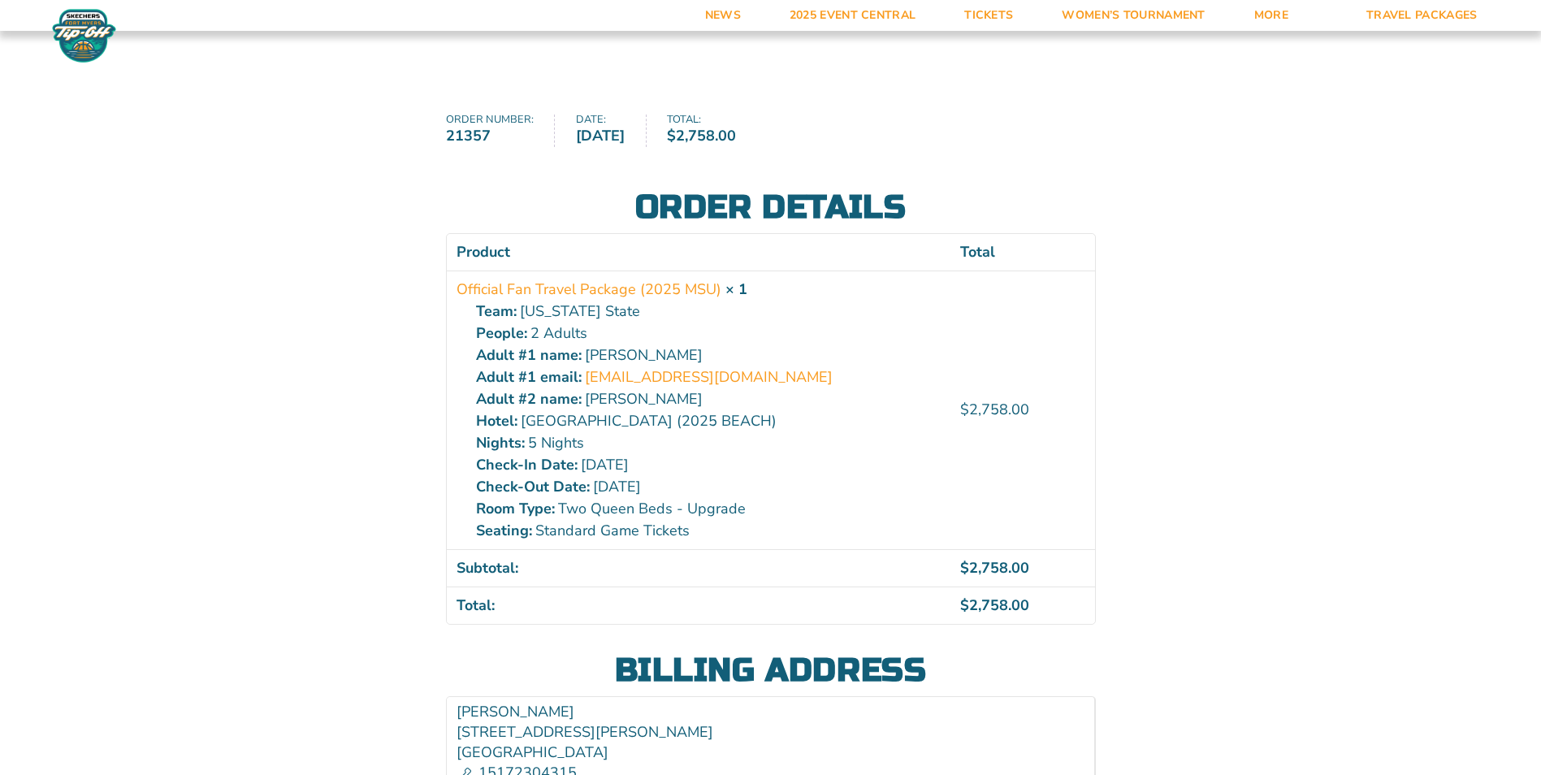
scroll to position [115, 0]
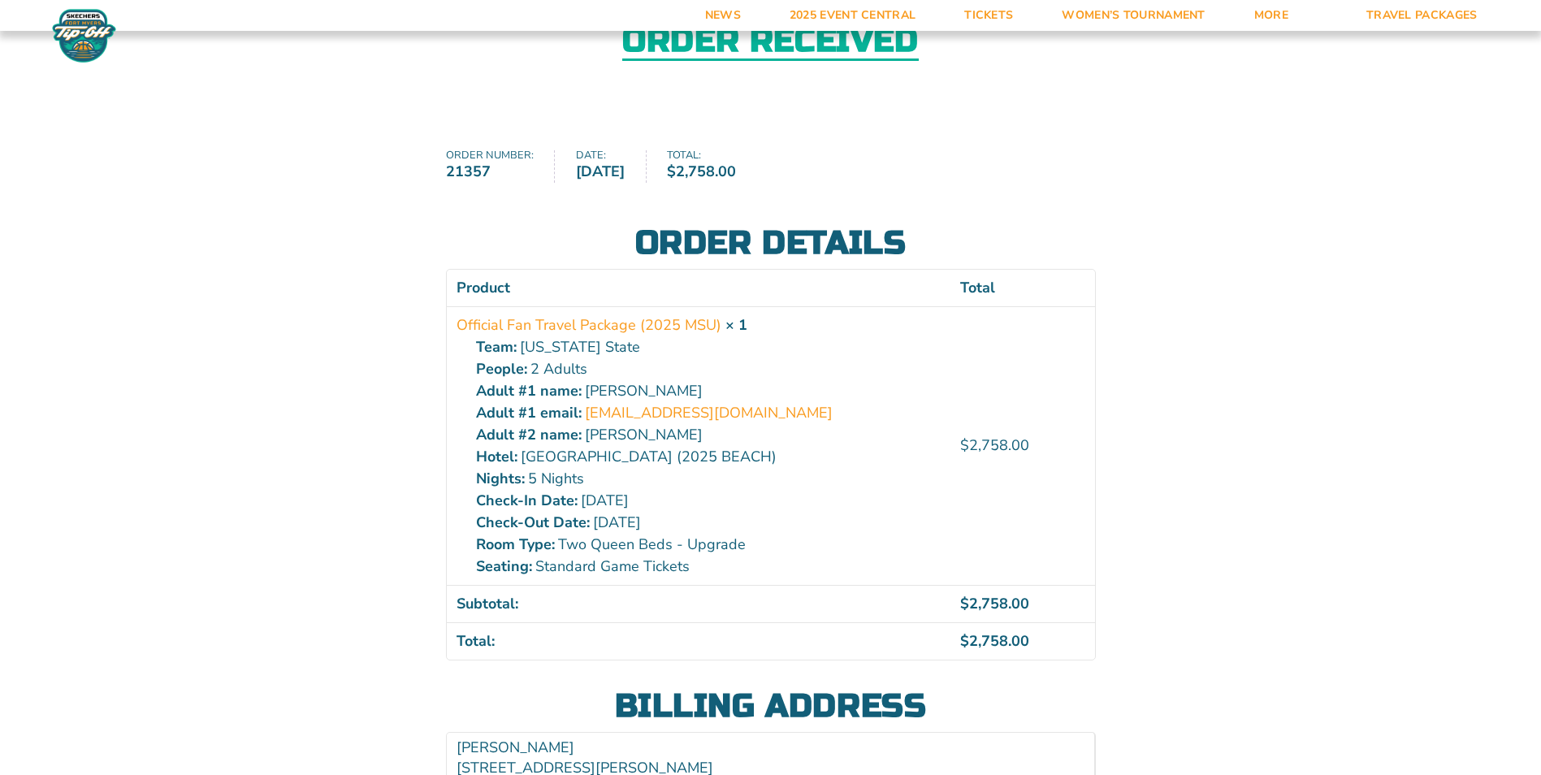
click at [101, 269] on div "Order received Order number: 21357 Date: [DATE] Total: $ 2,758.00 Order details…" at bounding box center [770, 410] width 1541 height 911
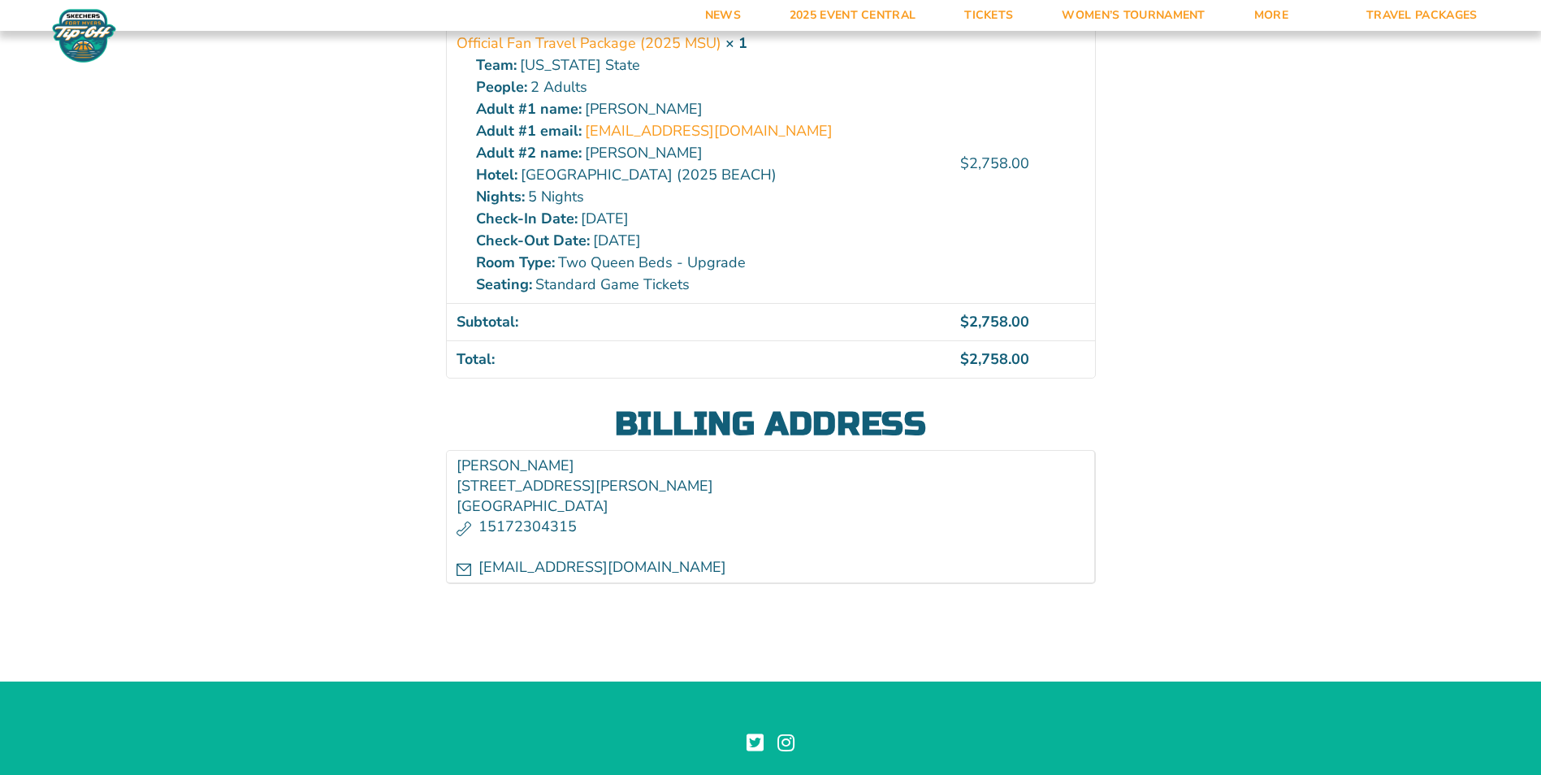
scroll to position [359, 0]
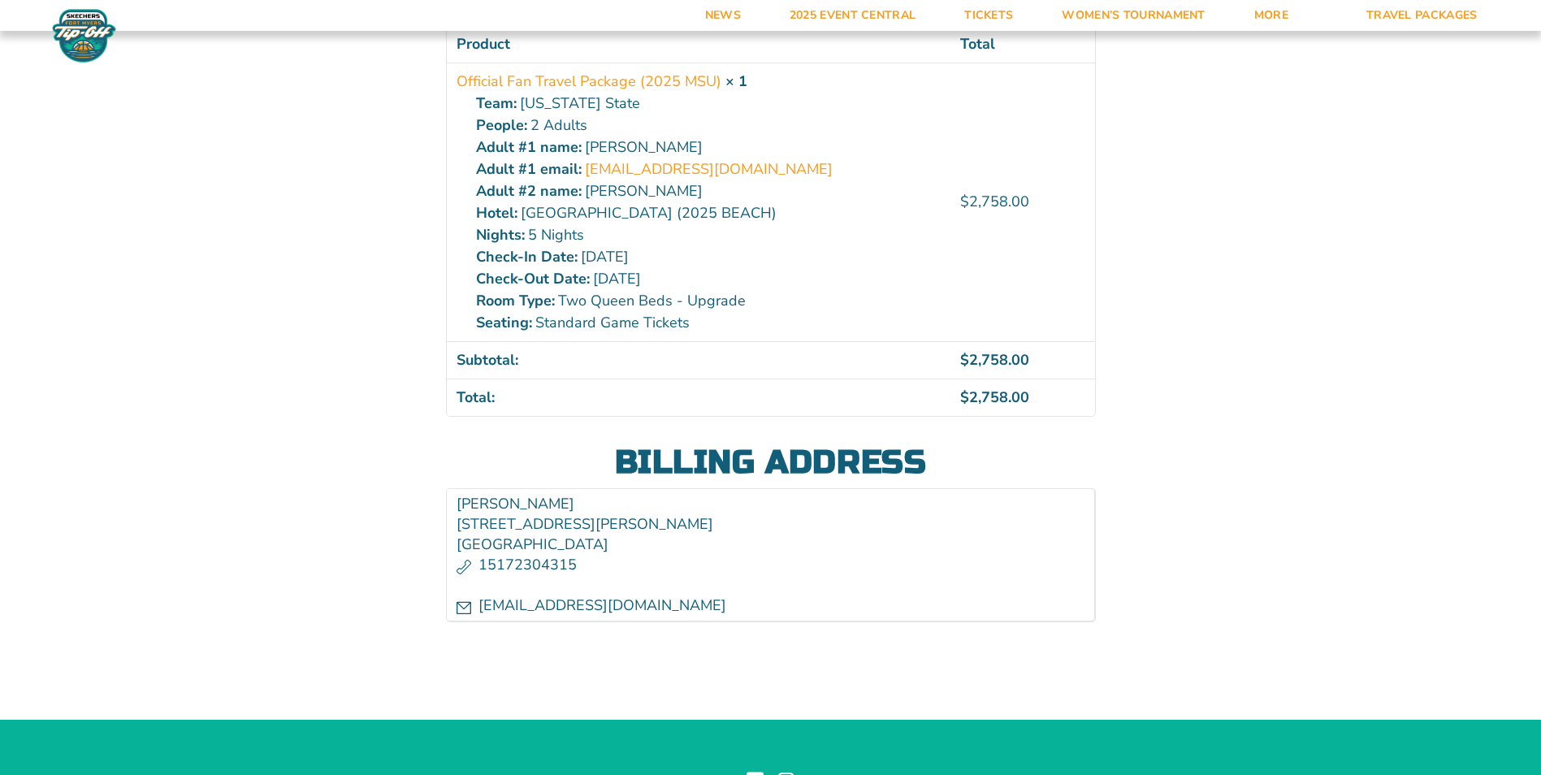
click at [1312, 410] on div "Order received Order number: 21357 Date: [DATE] Total: $ 2,758.00 Order details…" at bounding box center [770, 166] width 1541 height 911
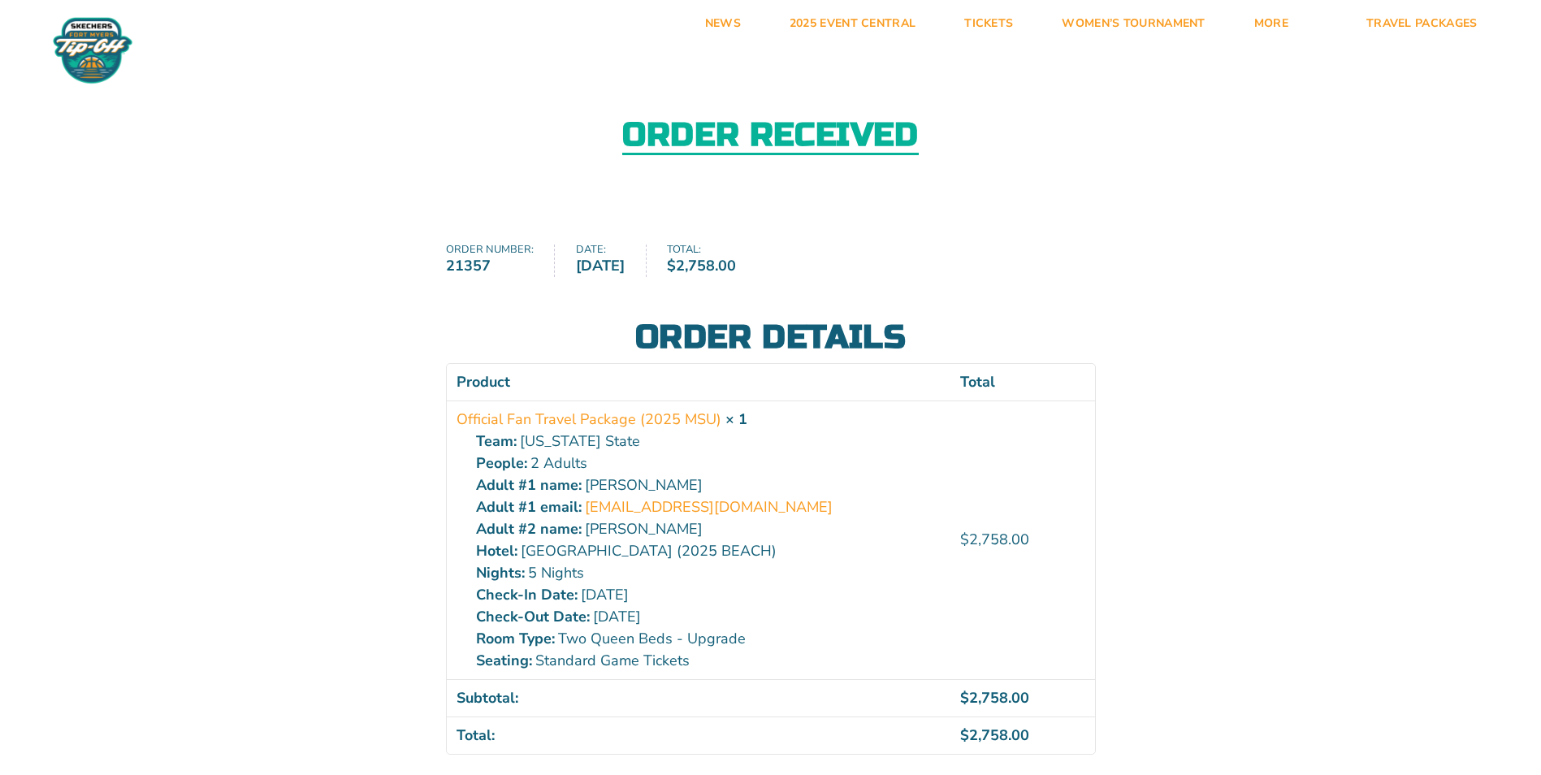
scroll to position [0, 0]
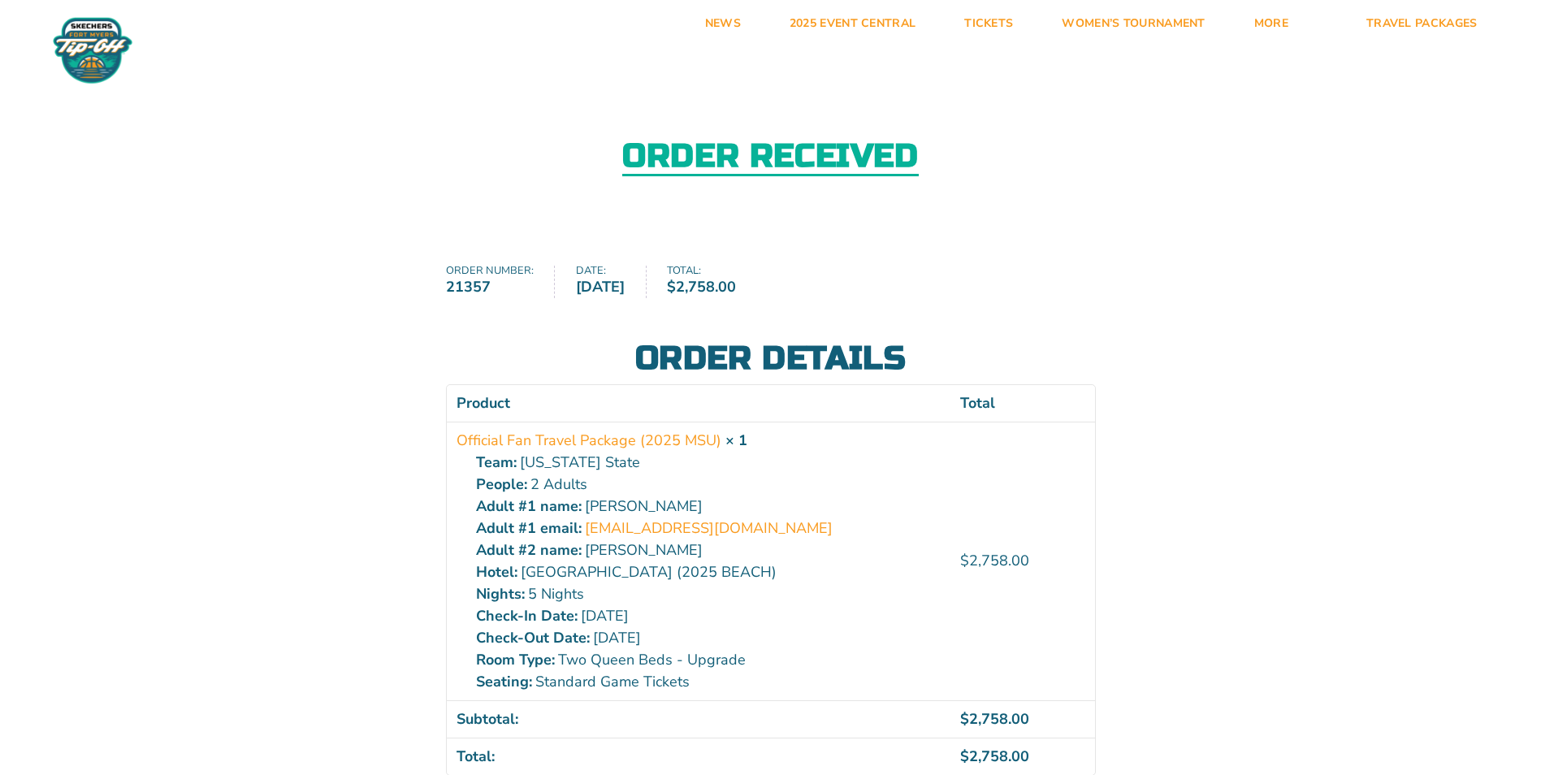
click at [1338, 460] on div "Order received Order number: 21357 Date: [DATE] Total: $ 2,758.00 Order details…" at bounding box center [770, 525] width 1541 height 911
click at [403, 100] on div "Order received" at bounding box center [770, 158] width 1541 height 176
